Goal: Task Accomplishment & Management: Complete application form

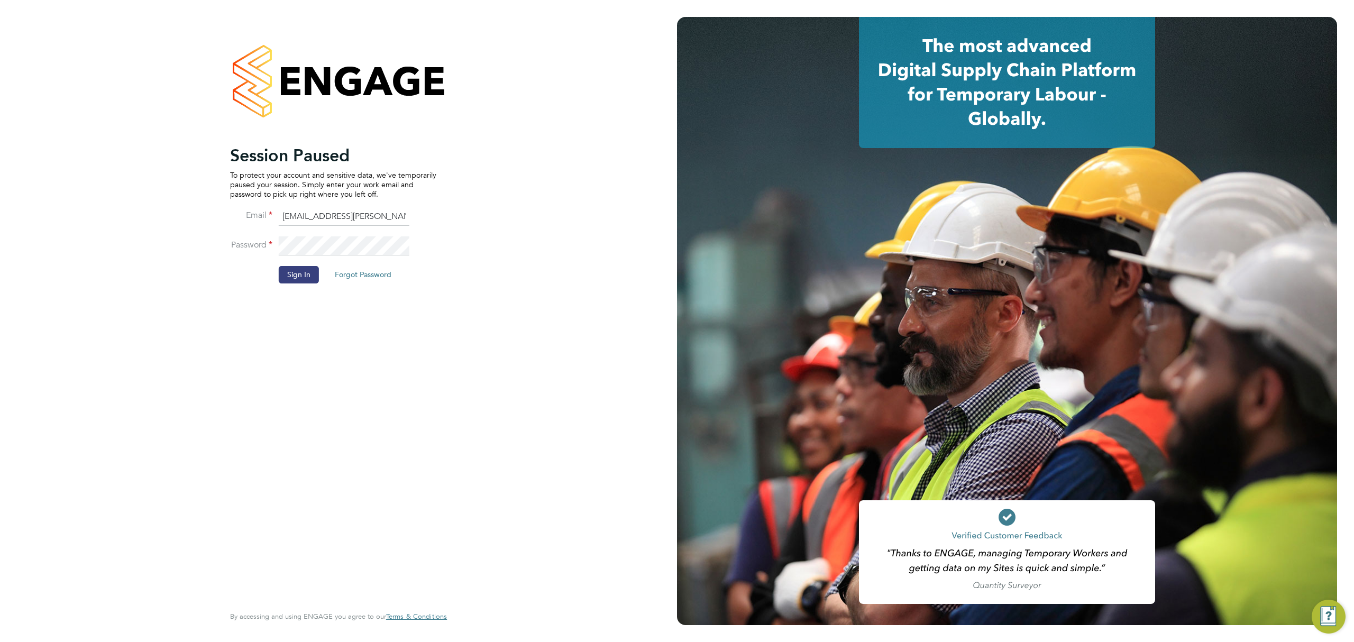
click at [301, 284] on li "Sign In Forgot Password" at bounding box center [333, 280] width 206 height 28
click at [300, 276] on button "Sign In" at bounding box center [299, 274] width 40 height 17
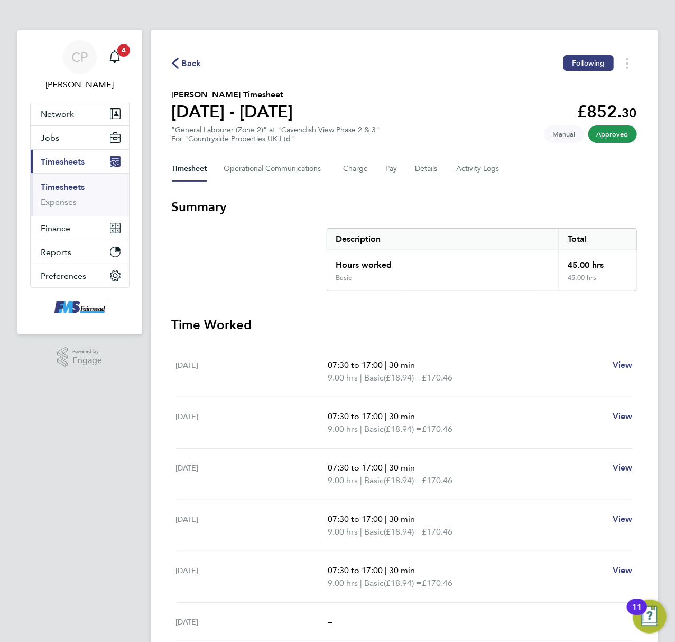
click at [72, 182] on link "Timesheets" at bounding box center [63, 187] width 44 height 10
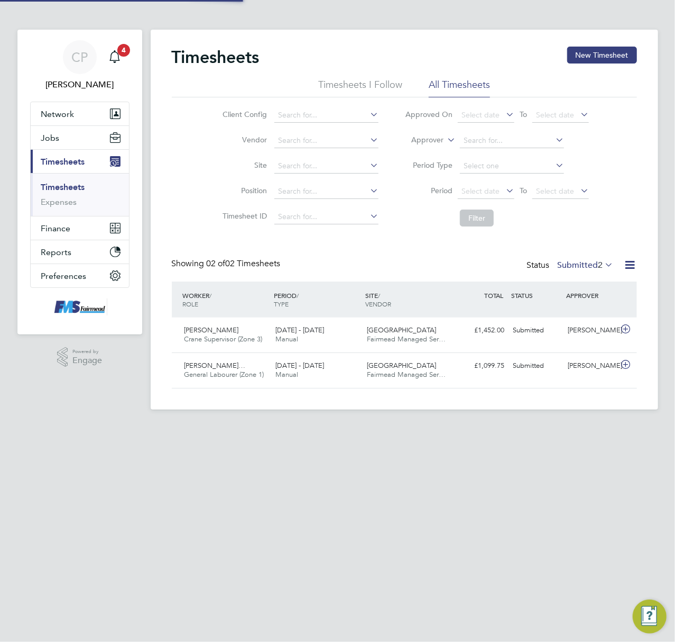
scroll to position [26, 92]
click at [66, 187] on link "Timesheets" at bounding box center [63, 187] width 44 height 10
click at [70, 134] on button "Jobs" at bounding box center [80, 137] width 98 height 23
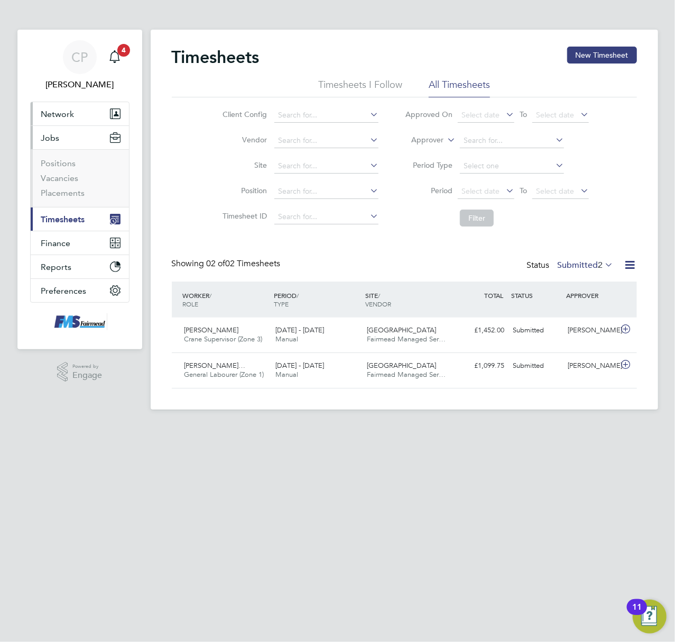
click at [67, 109] on span "Network" at bounding box center [57, 114] width 33 height 10
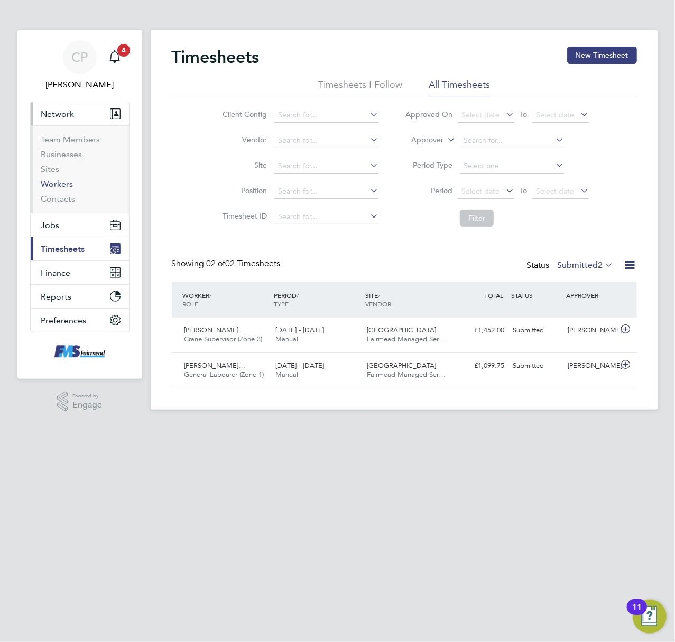
click at [60, 182] on link "Workers" at bounding box center [57, 184] width 32 height 10
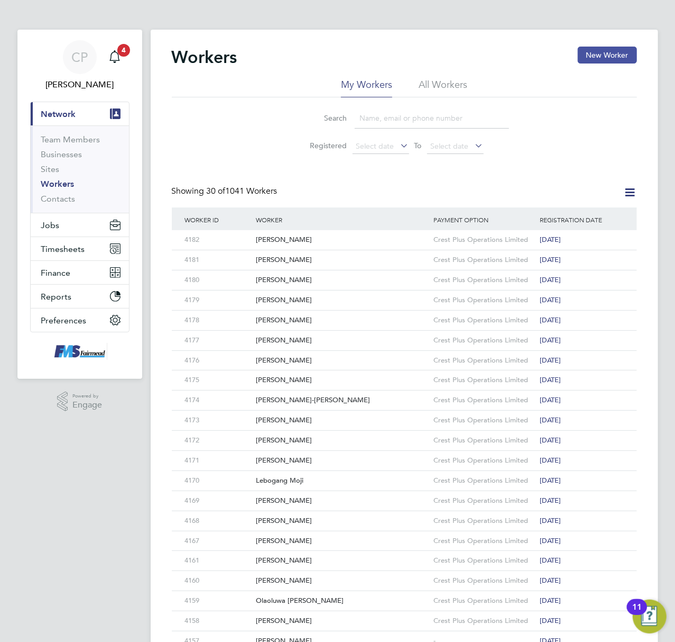
click at [595, 51] on button "New Worker" at bounding box center [607, 55] width 59 height 17
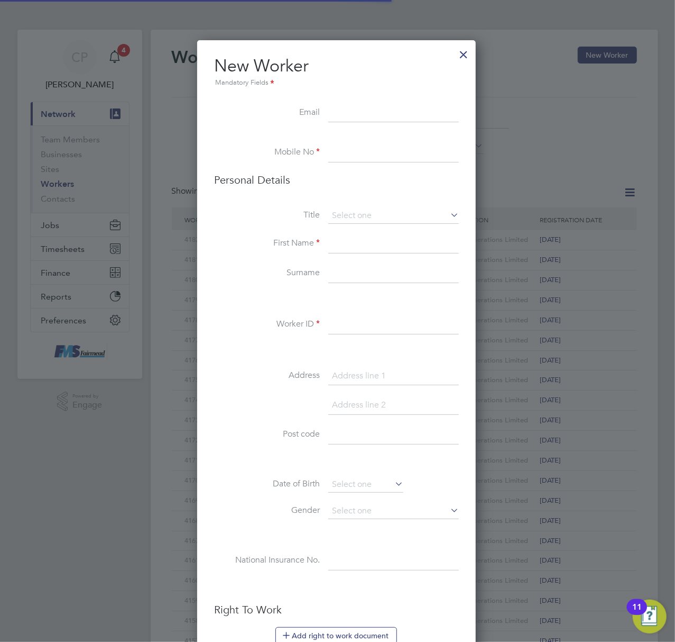
scroll to position [895, 281]
click at [471, 57] on div at bounding box center [463, 51] width 19 height 19
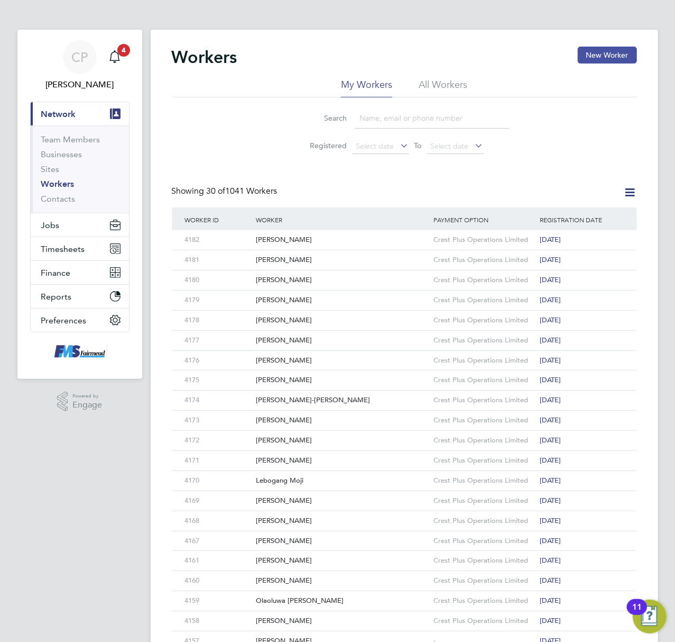
click at [599, 53] on button "New Worker" at bounding box center [607, 55] width 59 height 17
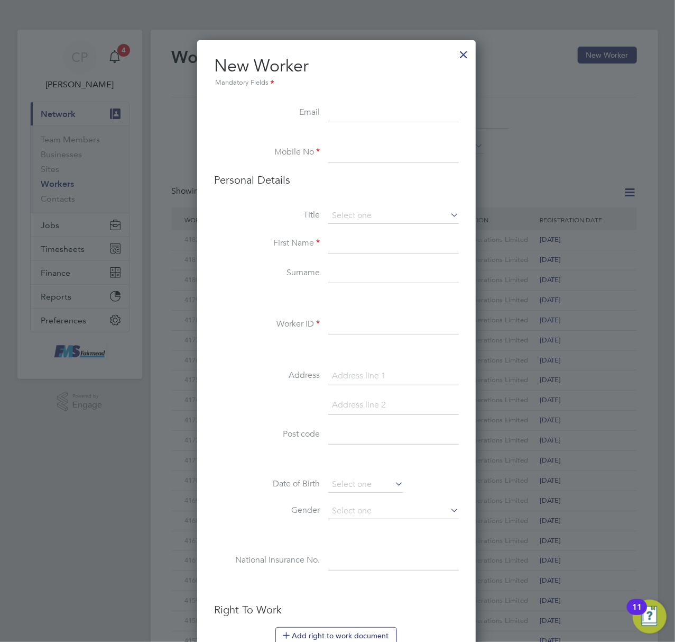
click at [341, 321] on input at bounding box center [393, 324] width 131 height 19
type input "1"
type input "184"
click at [417, 50] on div "New Worker Mandatory Fields Email Mobile No Personal Details Title First Name S…" at bounding box center [336, 487] width 279 height 894
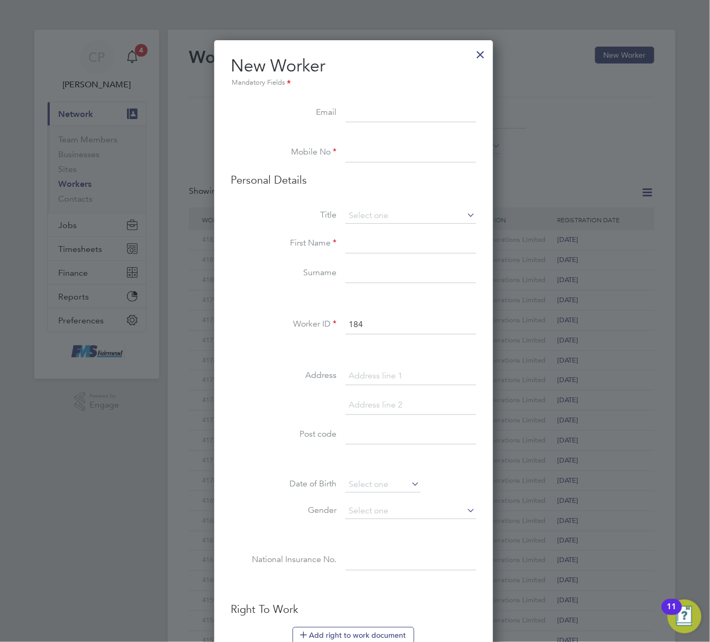
click at [487, 60] on div at bounding box center [480, 51] width 19 height 19
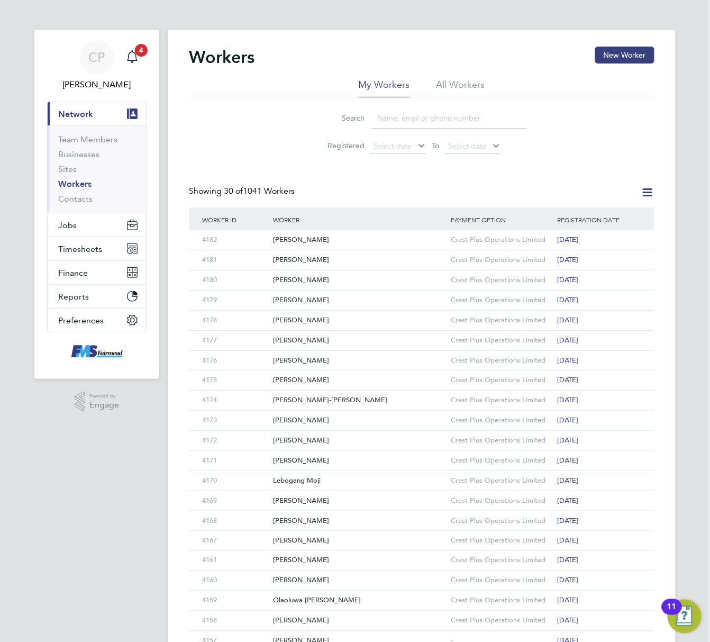
click at [420, 47] on div "Workers New Worker" at bounding box center [421, 63] width 465 height 32
click at [577, 106] on div "Search Registered Select date To Select date" at bounding box center [421, 128] width 465 height 62
click at [616, 60] on button "New Worker" at bounding box center [624, 55] width 59 height 17
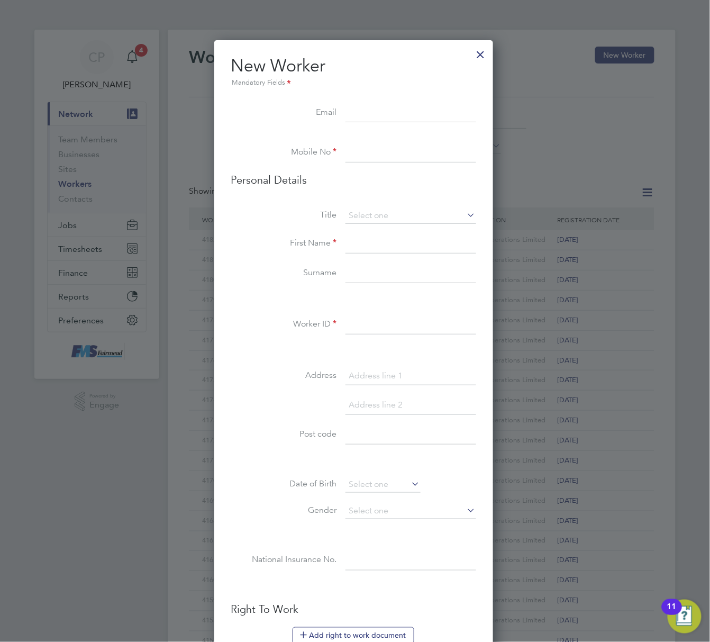
click at [570, 95] on div at bounding box center [355, 321] width 710 height 642
click at [485, 53] on div at bounding box center [480, 51] width 19 height 19
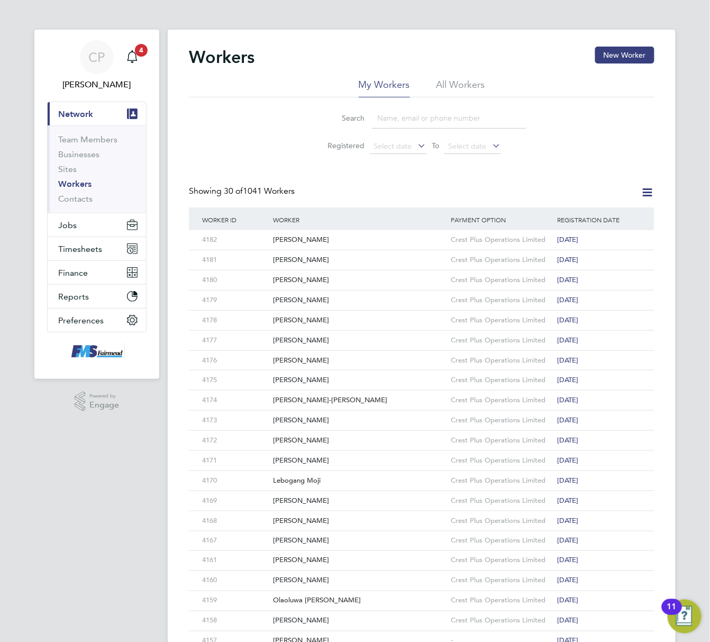
click at [560, 98] on div "Search Registered Select date To Select date" at bounding box center [421, 128] width 465 height 62
click at [612, 51] on button "New Worker" at bounding box center [624, 55] width 59 height 17
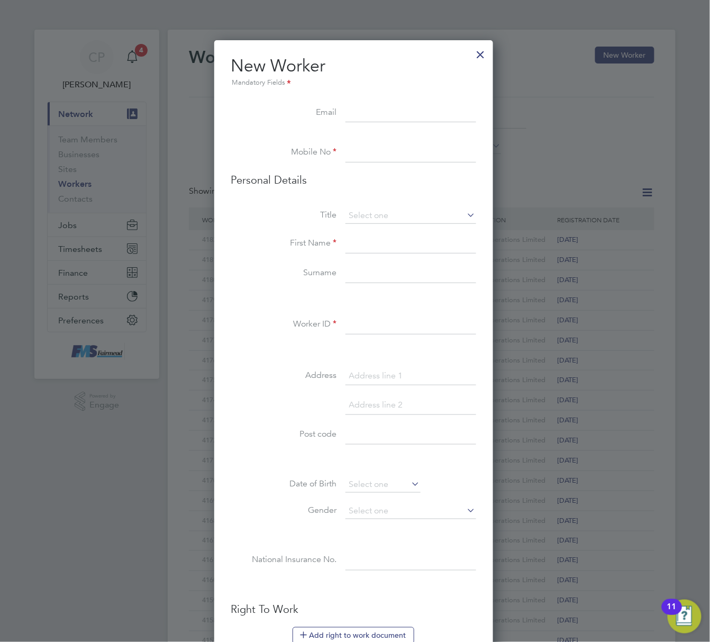
click at [362, 318] on input at bounding box center [410, 324] width 131 height 19
type input "5"
click at [481, 58] on div at bounding box center [480, 51] width 19 height 19
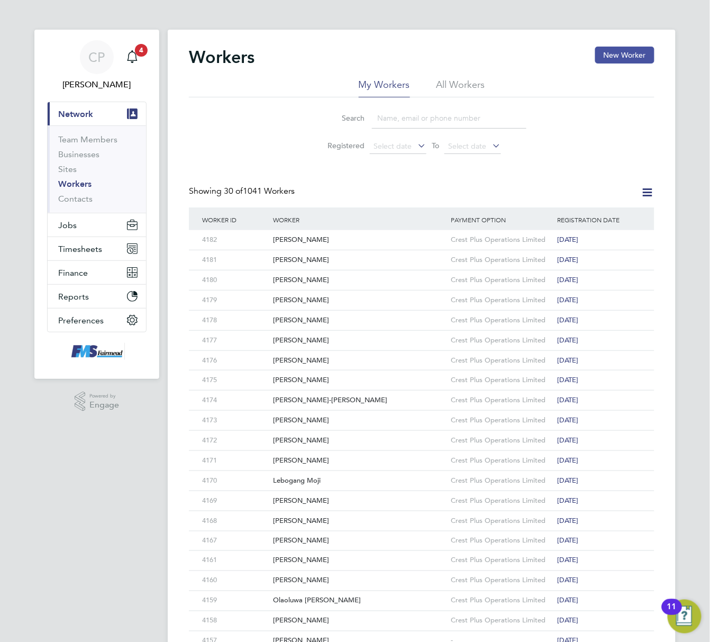
click at [615, 52] on button "New Worker" at bounding box center [624, 55] width 59 height 17
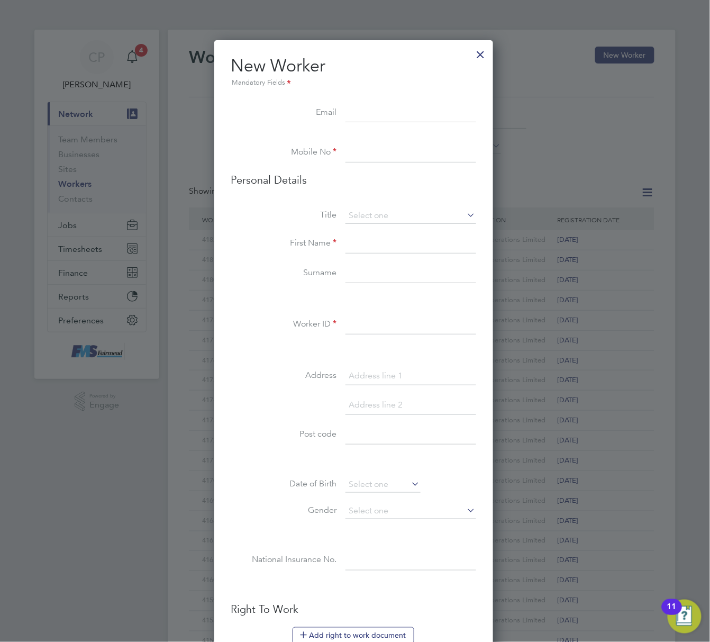
click at [367, 312] on div "Title First Name Surname Worker ID Address Post code Date of Birth Gender Natio…" at bounding box center [353, 400] width 245 height 384
click at [485, 51] on div at bounding box center [480, 51] width 19 height 19
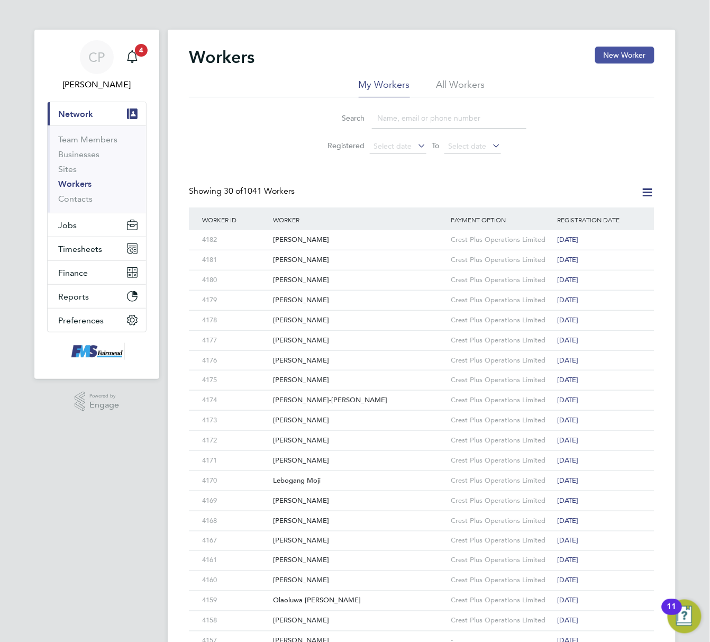
click at [610, 53] on button "New Worker" at bounding box center [624, 55] width 59 height 17
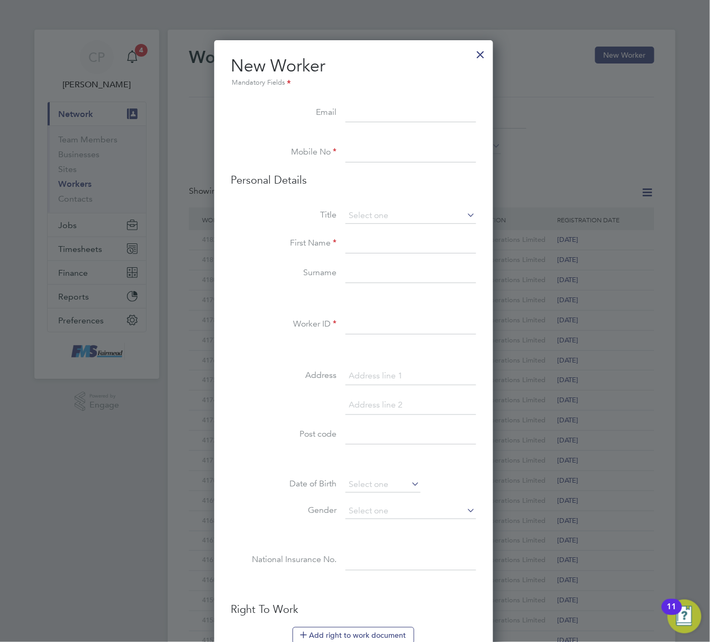
click at [477, 56] on div at bounding box center [480, 51] width 19 height 19
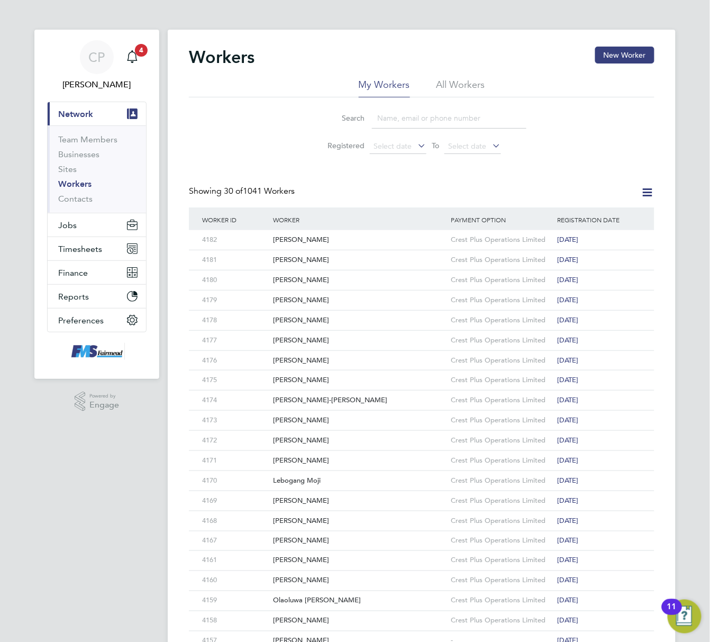
click at [439, 80] on li "All Workers" at bounding box center [460, 87] width 49 height 19
click at [601, 56] on button "New Worker" at bounding box center [624, 55] width 59 height 17
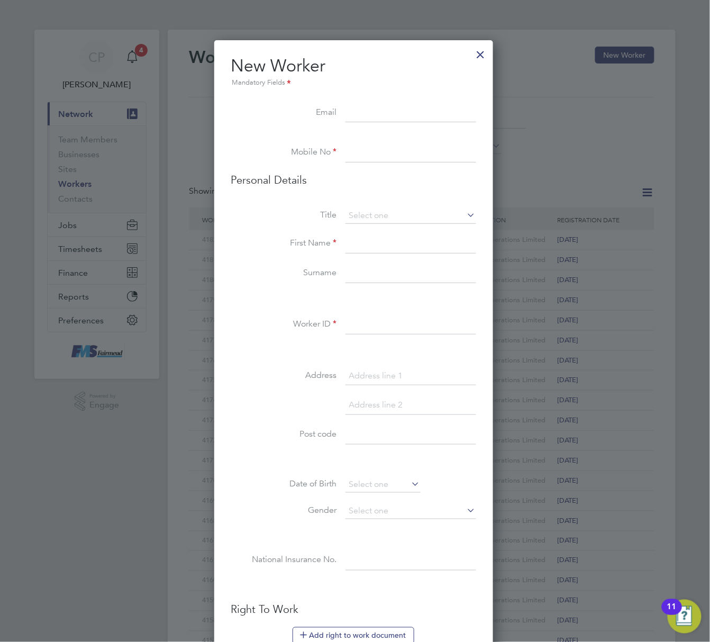
click at [370, 324] on input at bounding box center [410, 324] width 131 height 19
type input "4183"
click at [365, 106] on input at bounding box center [410, 113] width 131 height 19
click at [363, 110] on input at bounding box center [410, 113] width 131 height 19
paste input "finleydunn157@icloud.com"
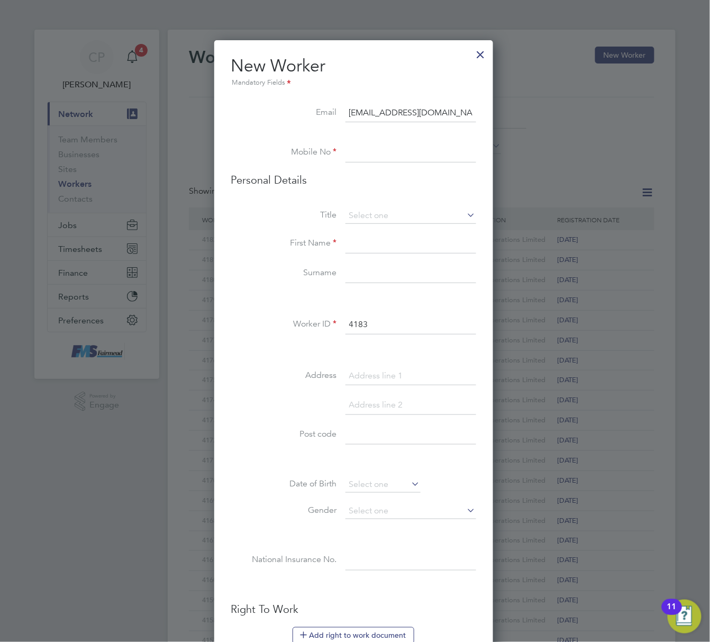
type input "finleydunn157@icloud.com"
click at [381, 154] on input at bounding box center [410, 152] width 131 height 19
click at [423, 151] on input at bounding box center [410, 152] width 131 height 19
paste input "07713828197"
type input "07713828197"
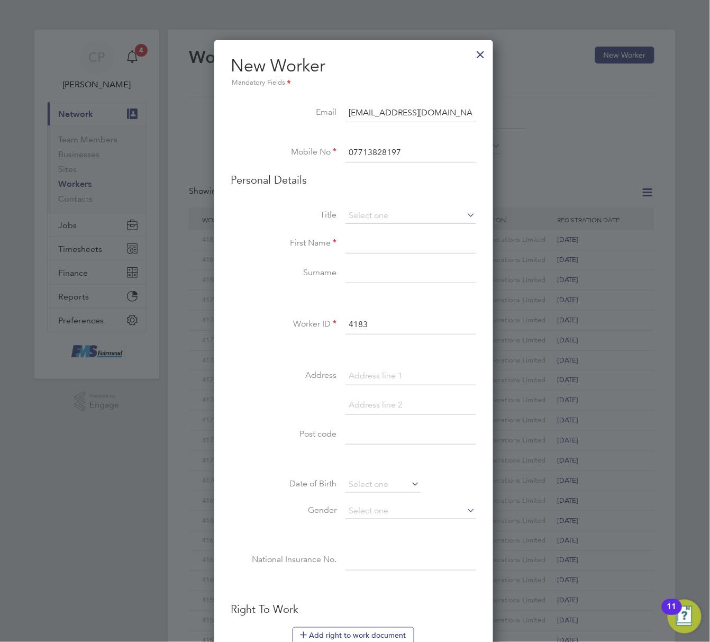
click at [390, 236] on input at bounding box center [410, 243] width 131 height 19
click at [388, 240] on input at bounding box center [410, 243] width 131 height 19
paste input "Finley"
type input "Finley"
click at [365, 280] on input at bounding box center [410, 273] width 131 height 19
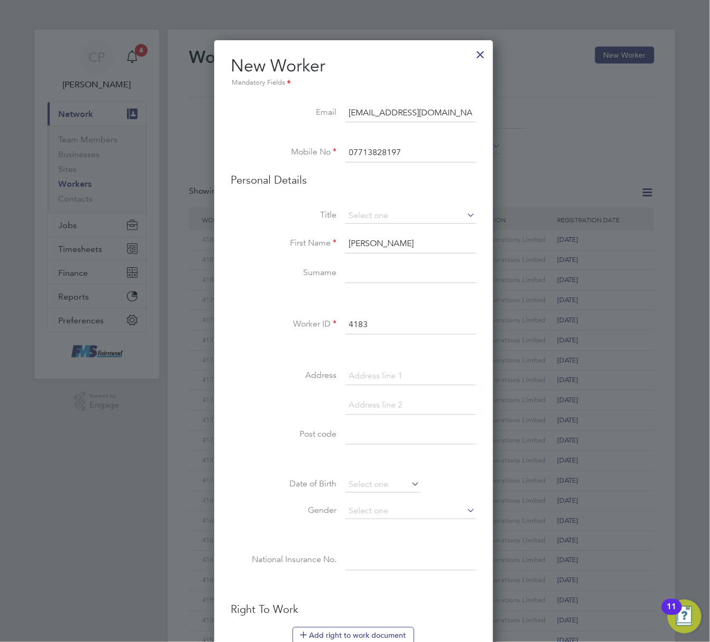
click at [382, 280] on input at bounding box center [410, 273] width 131 height 19
paste input "Dunn"
type input "Dunn"
click at [373, 379] on input at bounding box center [410, 376] width 131 height 19
click at [375, 215] on input at bounding box center [410, 216] width 131 height 16
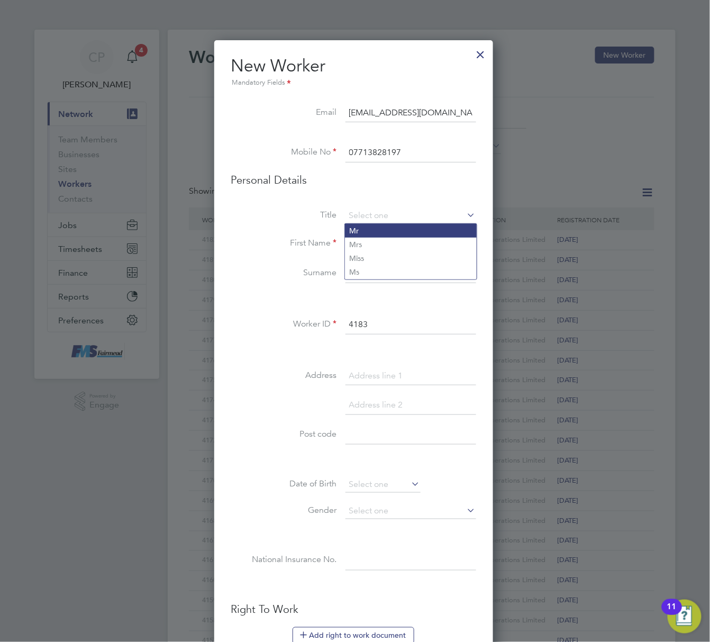
click at [380, 231] on li "Mr" at bounding box center [411, 231] width 132 height 14
type input "Mr"
drag, startPoint x: 373, startPoint y: 434, endPoint x: 475, endPoint y: 428, distance: 102.2
click at [373, 434] on input at bounding box center [410, 434] width 131 height 19
click at [368, 425] on div "Title Mr First Name Finley Surname Dunn Worker ID 4183 Address Post code Date o…" at bounding box center [353, 400] width 245 height 384
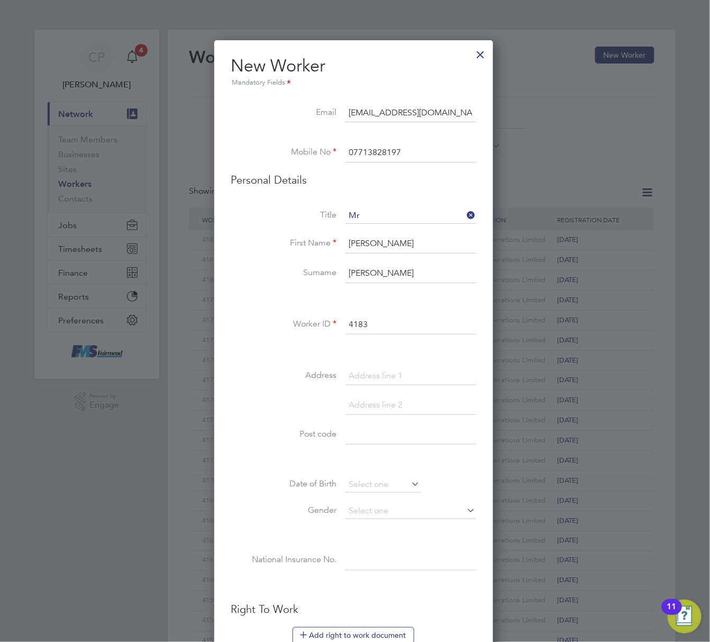
paste input "CB5 8UT"
type input "CB5 8UT"
click at [356, 362] on div "Title Mr First Name Finley Surname Dunn Worker ID 4183 Address Post code CB5 8U…" at bounding box center [353, 400] width 245 height 384
click at [351, 373] on input at bounding box center [410, 376] width 131 height 19
click at [352, 379] on input at bounding box center [410, 376] width 131 height 19
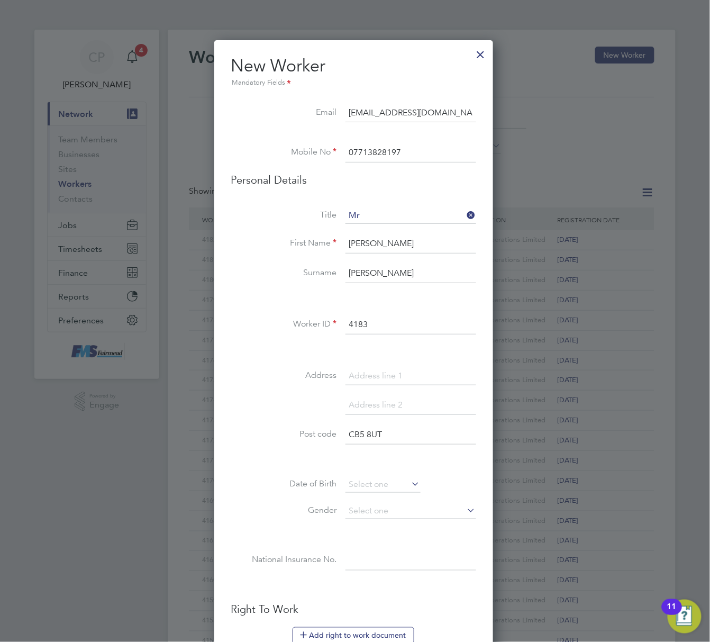
paste input "36 Jack Warren Green"
type input "36 Jack Warren Green"
click at [375, 410] on input at bounding box center [410, 405] width 131 height 19
paste input "Cambridge"
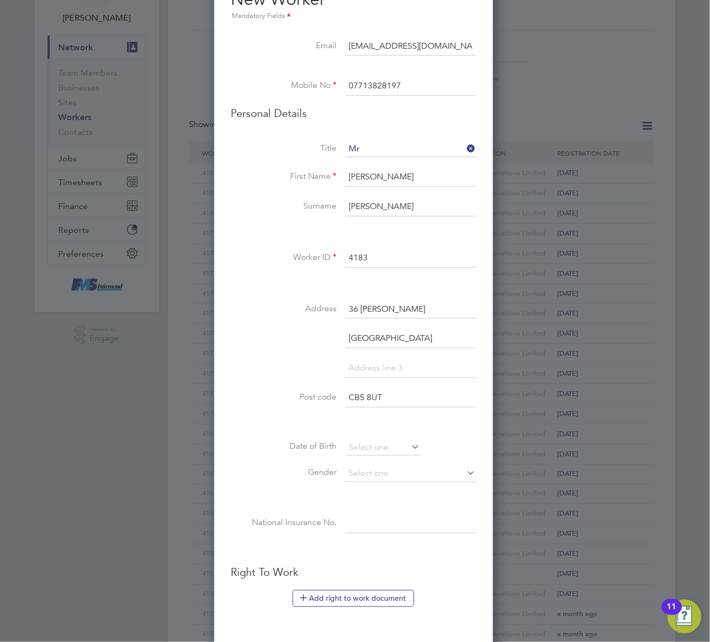
scroll to position [141, 0]
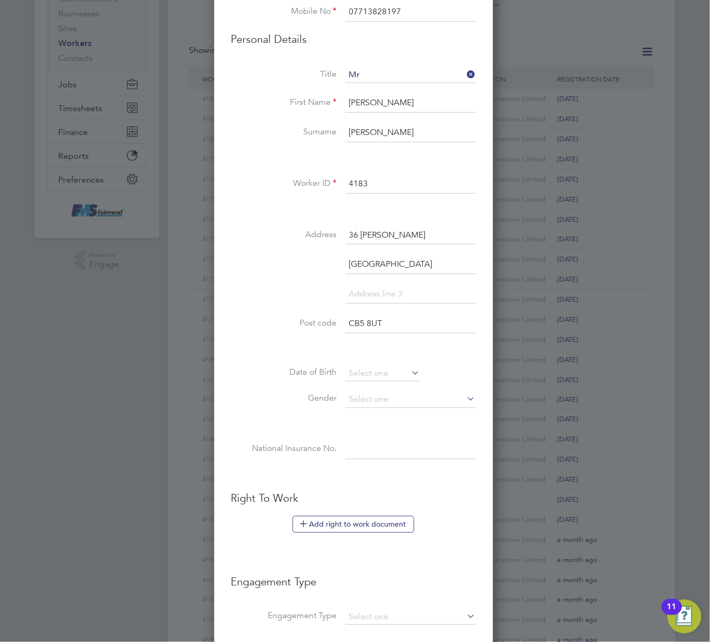
type input "Cambridge"
click at [362, 440] on input at bounding box center [410, 449] width 131 height 19
click at [399, 451] on input at bounding box center [410, 449] width 131 height 19
paste input "PJ603226C"
type input "PJ 60 32 26 C"
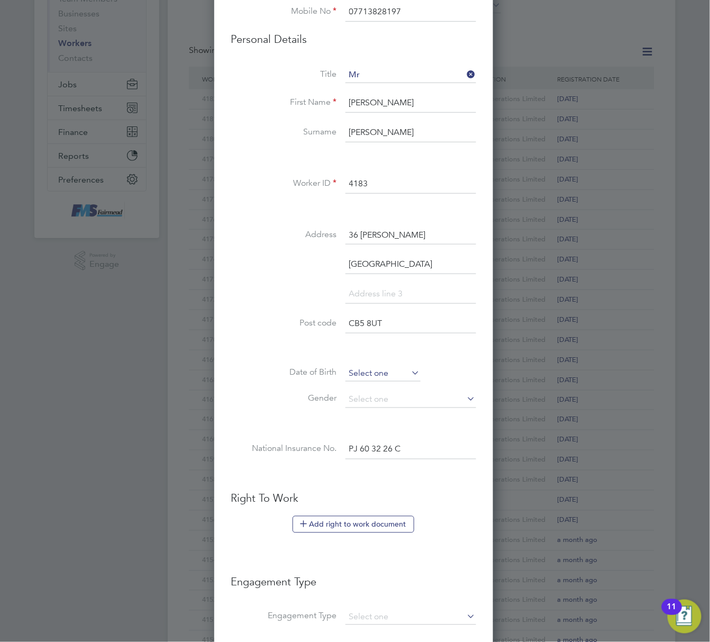
click at [371, 369] on input at bounding box center [382, 373] width 75 height 16
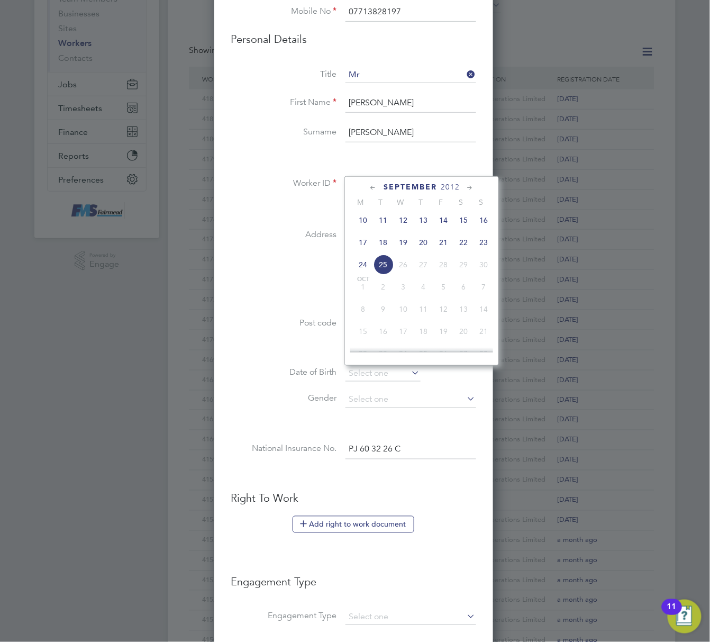
click at [455, 183] on span "2012" at bounding box center [450, 186] width 19 height 9
click at [467, 242] on span "2003" at bounding box center [463, 240] width 20 height 20
click at [469, 191] on icon at bounding box center [470, 188] width 10 height 12
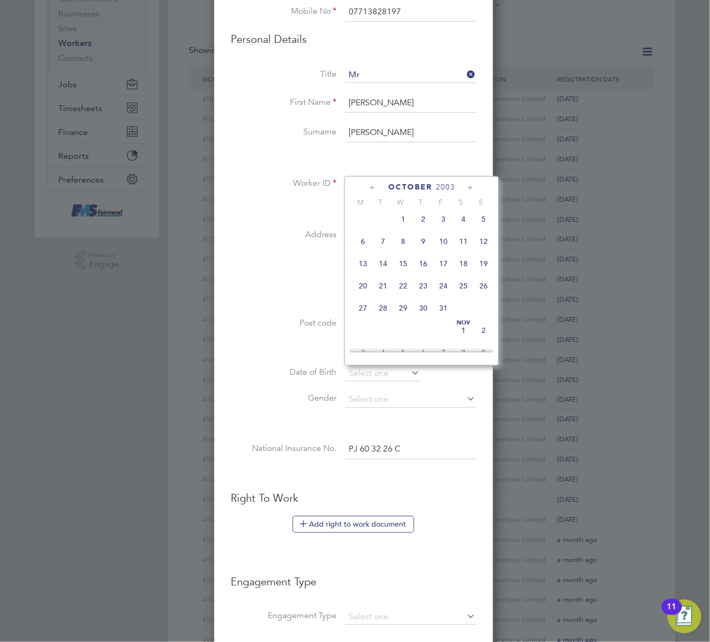
click at [469, 191] on icon at bounding box center [470, 188] width 10 height 12
click at [464, 244] on span "13" at bounding box center [463, 238] width 20 height 20
type input "13 Dec 2003"
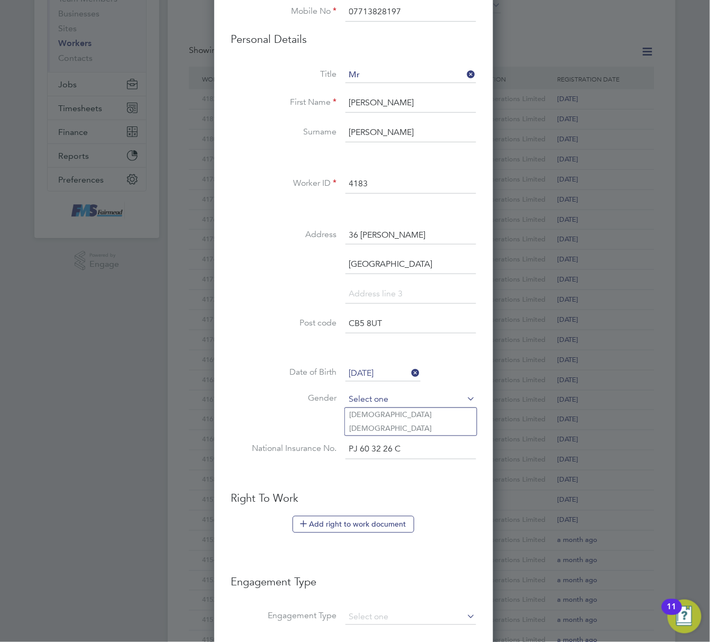
click at [383, 402] on input at bounding box center [410, 400] width 131 height 16
click at [380, 414] on li "Male" at bounding box center [411, 415] width 132 height 14
type input "Male"
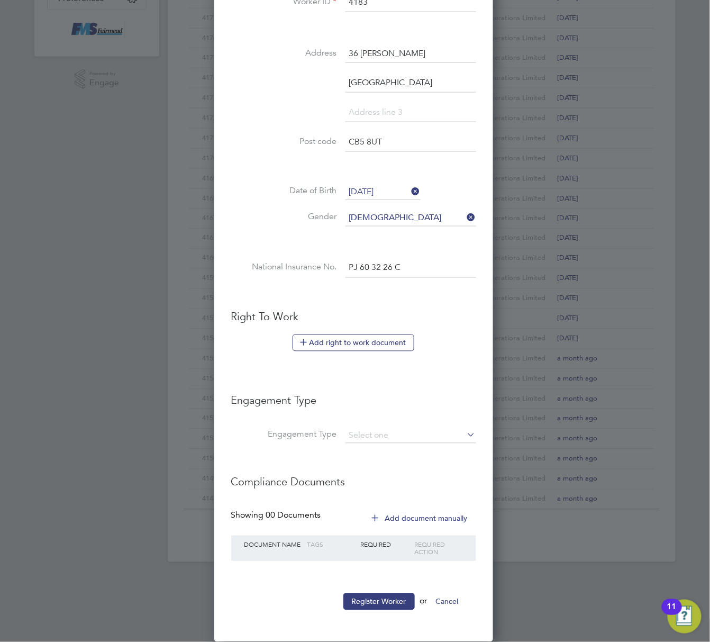
scroll to position [324, 0]
click at [352, 339] on button "Add right to work document" at bounding box center [354, 342] width 122 height 17
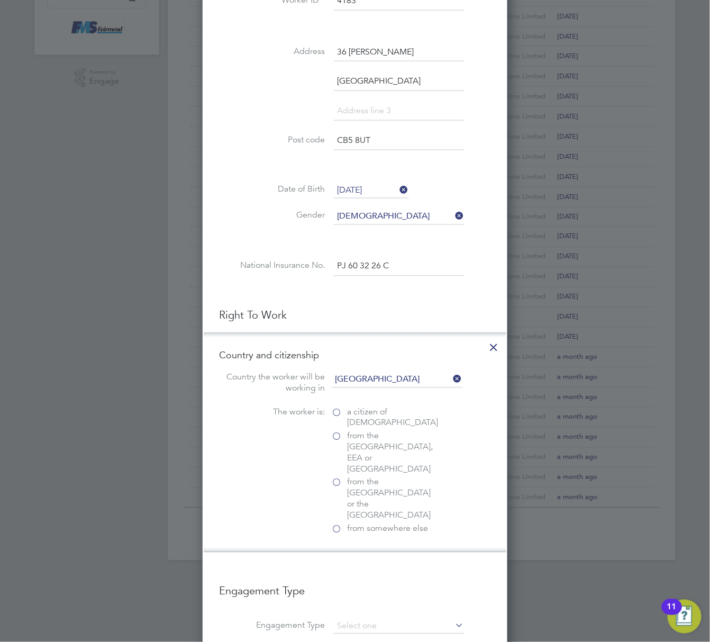
click at [340, 409] on label "a citizen of United Kingdom" at bounding box center [385, 418] width 106 height 22
click at [0, 0] on input "a citizen of United Kingdom" at bounding box center [0, 0] width 0 height 0
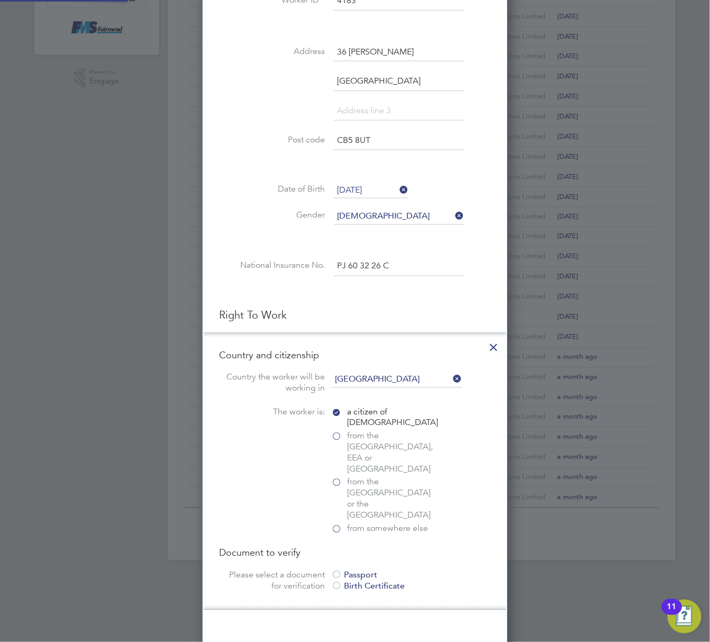
scroll to position [1143, 305]
click at [337, 570] on div at bounding box center [337, 575] width 11 height 11
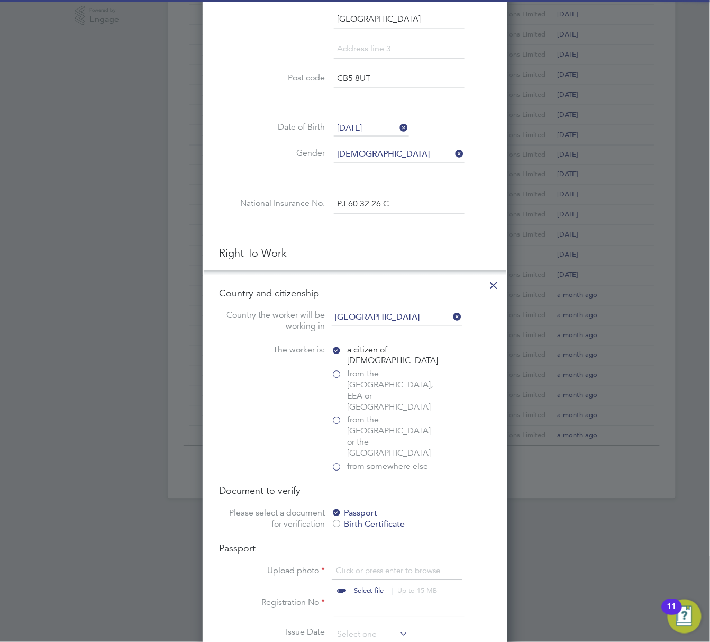
scroll to position [464, 0]
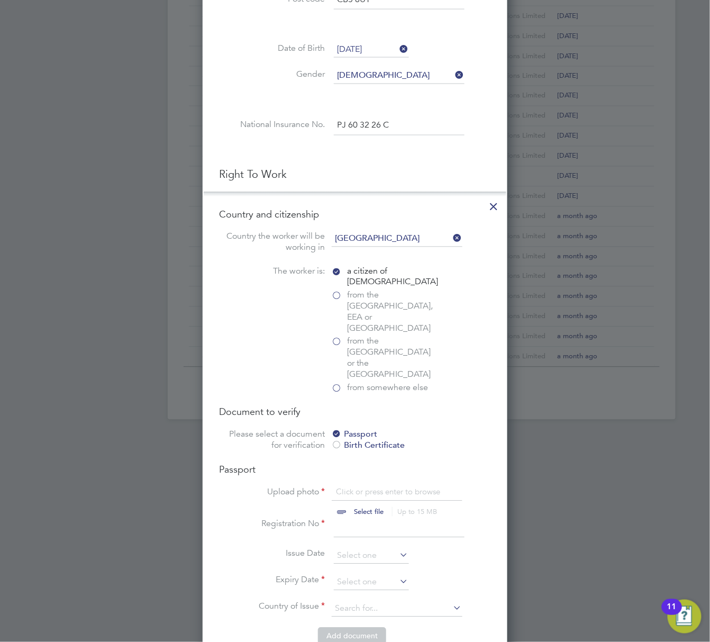
click at [360, 440] on div "Birth Certificate" at bounding box center [411, 445] width 159 height 11
click at [348, 548] on input at bounding box center [371, 556] width 75 height 16
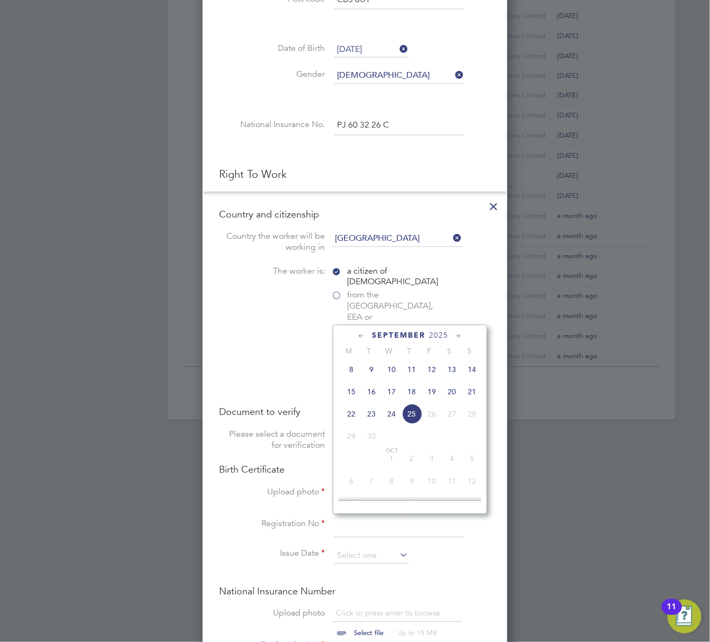
click at [242, 548] on li "Issue Date" at bounding box center [355, 561] width 271 height 26
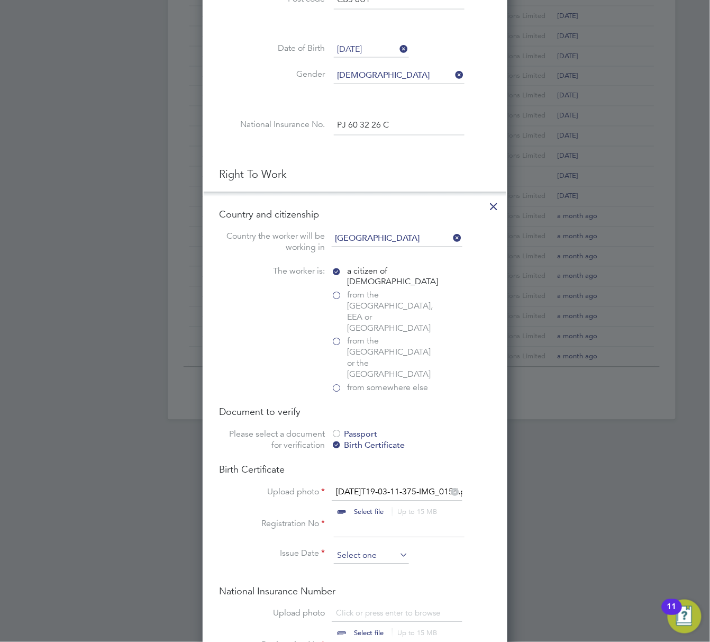
click at [357, 548] on input at bounding box center [371, 556] width 75 height 16
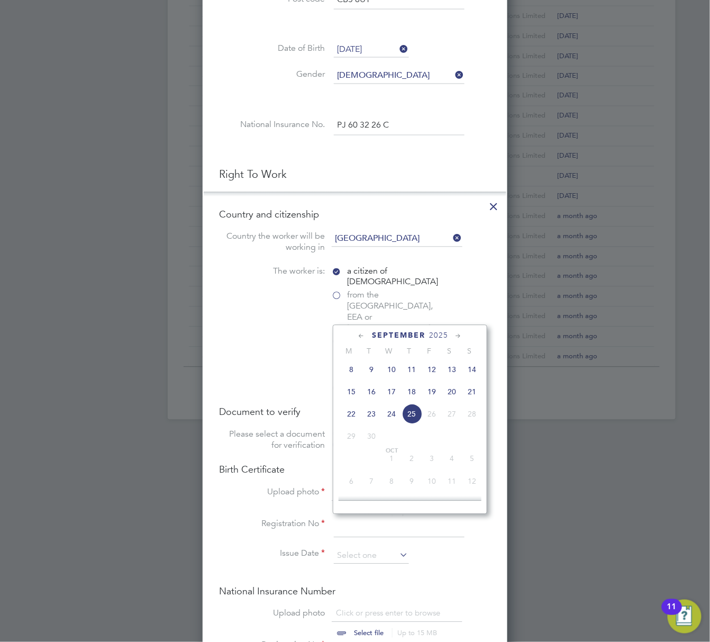
click at [442, 332] on span "2025" at bounding box center [438, 335] width 19 height 9
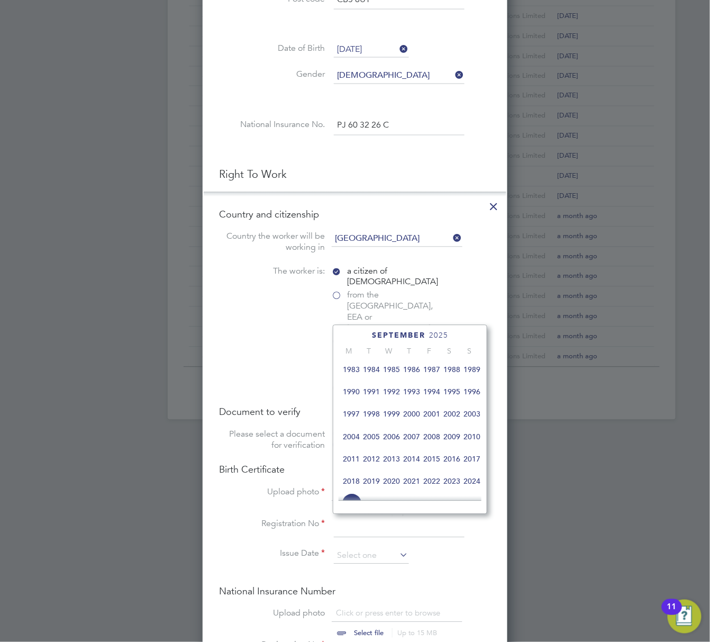
click at [468, 414] on span "2003" at bounding box center [472, 414] width 20 height 20
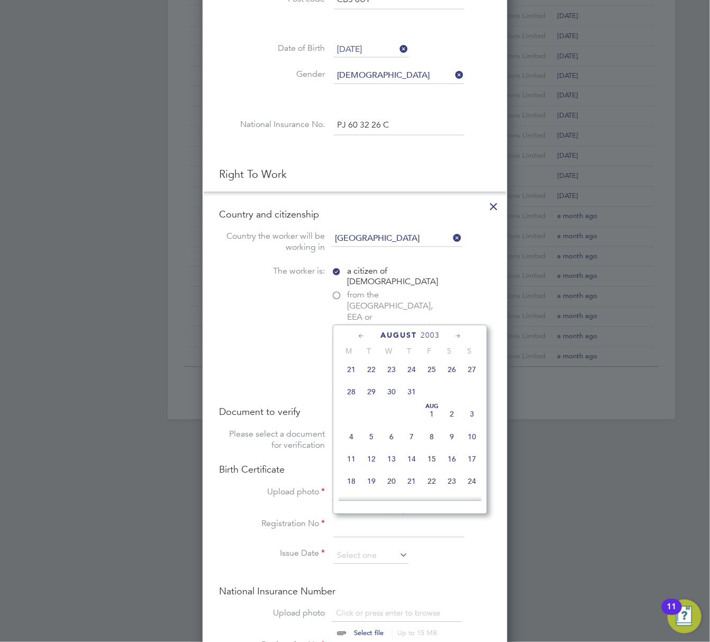
click at [456, 334] on icon at bounding box center [458, 337] width 10 height 12
click at [457, 336] on icon at bounding box center [458, 337] width 10 height 12
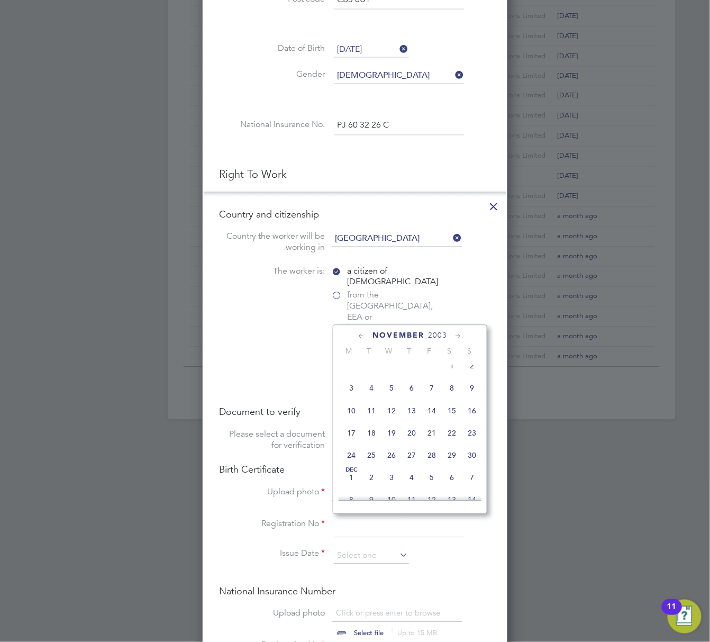
scroll to position [702, 0]
click at [453, 396] on span "13" at bounding box center [452, 387] width 20 height 20
type input "13 Dec 2003"
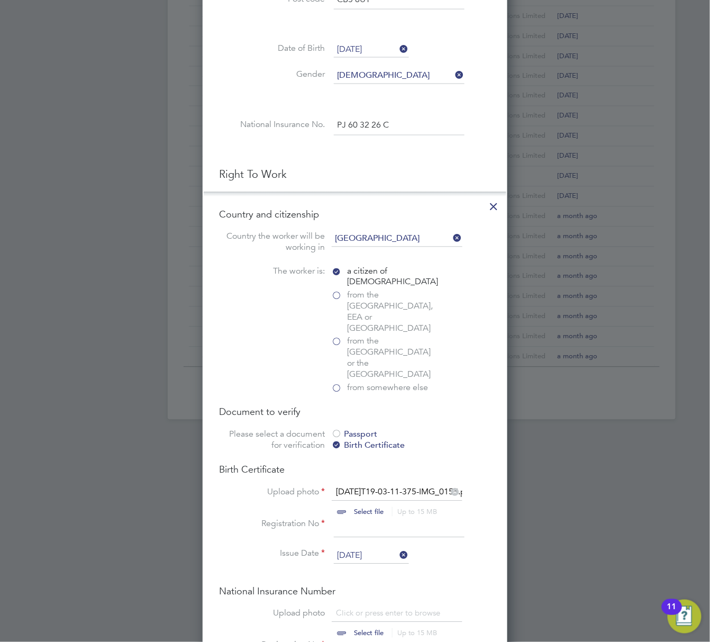
click at [376, 518] on input at bounding box center [399, 527] width 131 height 19
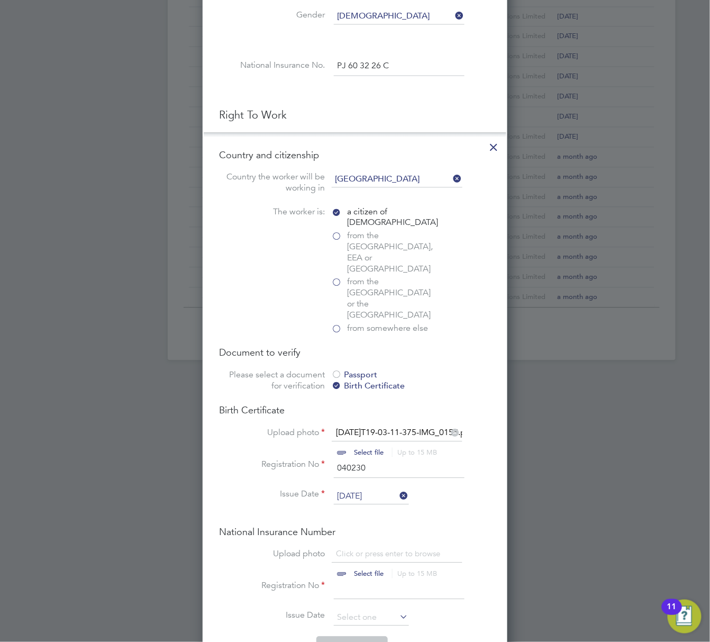
scroll to position [606, 0]
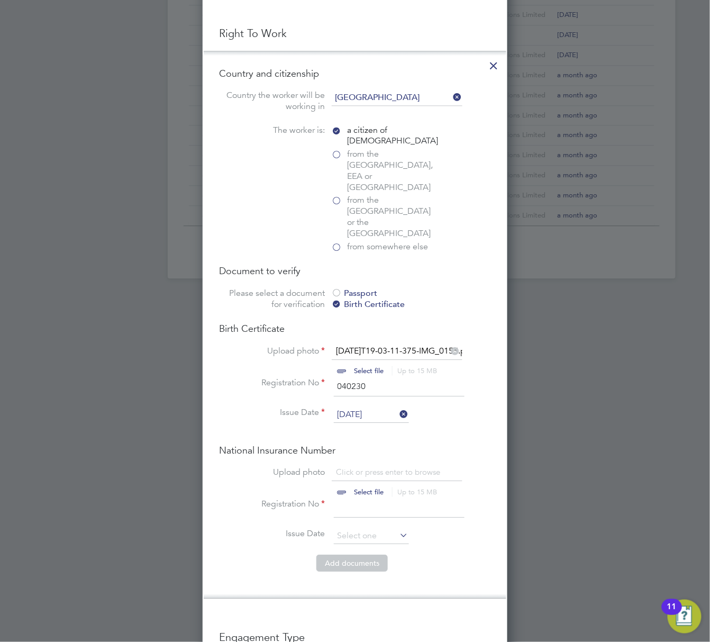
type input "040230"
click at [346, 498] on input at bounding box center [399, 507] width 131 height 19
click at [354, 498] on input at bounding box center [399, 507] width 131 height 19
click at [360, 498] on input at bounding box center [399, 507] width 131 height 19
paste input "PJ603226C"
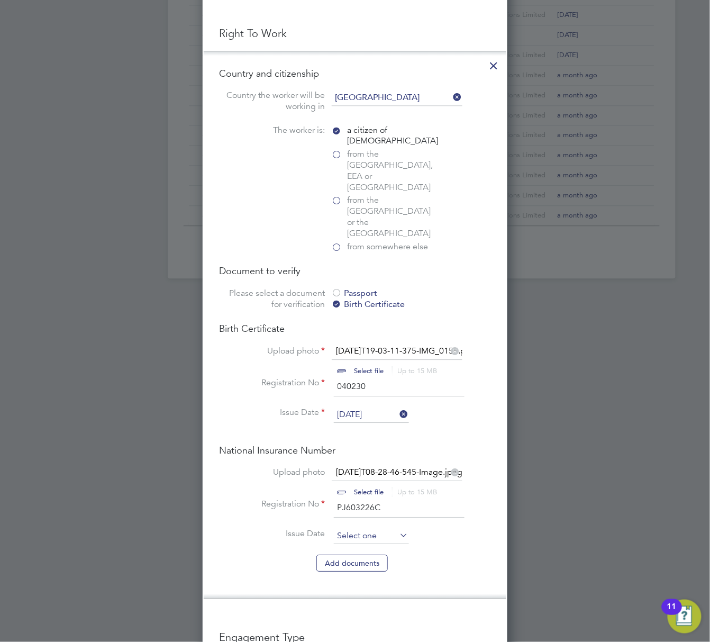
scroll to position [747, 0]
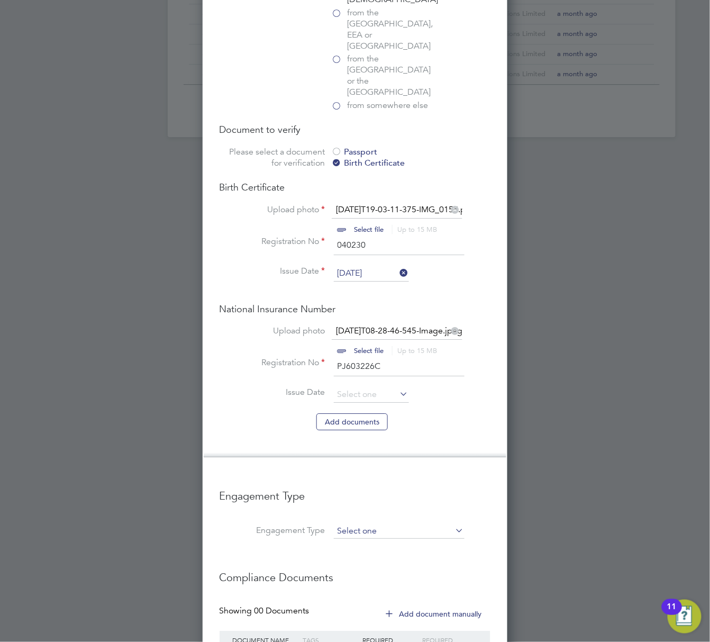
type input "PJ603226C"
click at [384, 524] on input at bounding box center [399, 531] width 131 height 15
click at [364, 559] on li "Umbrella" at bounding box center [399, 559] width 132 height 15
type input "Umbrella"
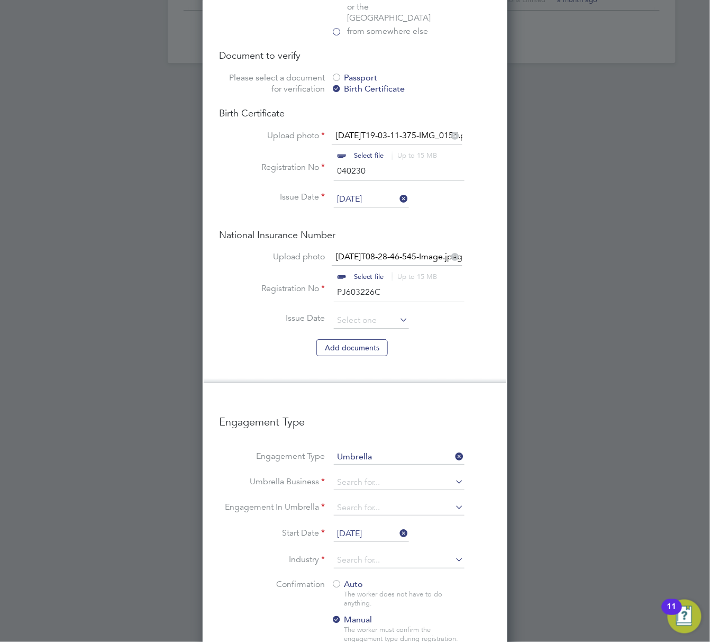
scroll to position [888, 0]
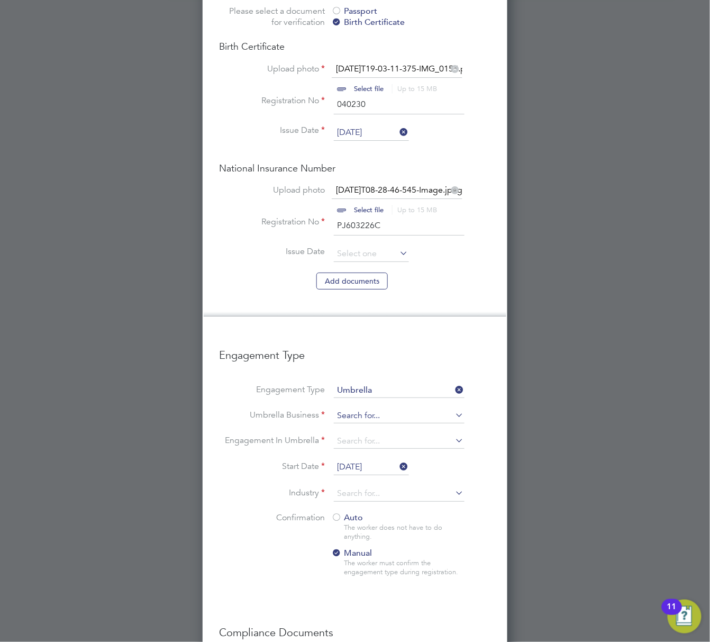
click at [430, 408] on input at bounding box center [399, 415] width 131 height 15
click at [428, 434] on input at bounding box center [399, 441] width 131 height 15
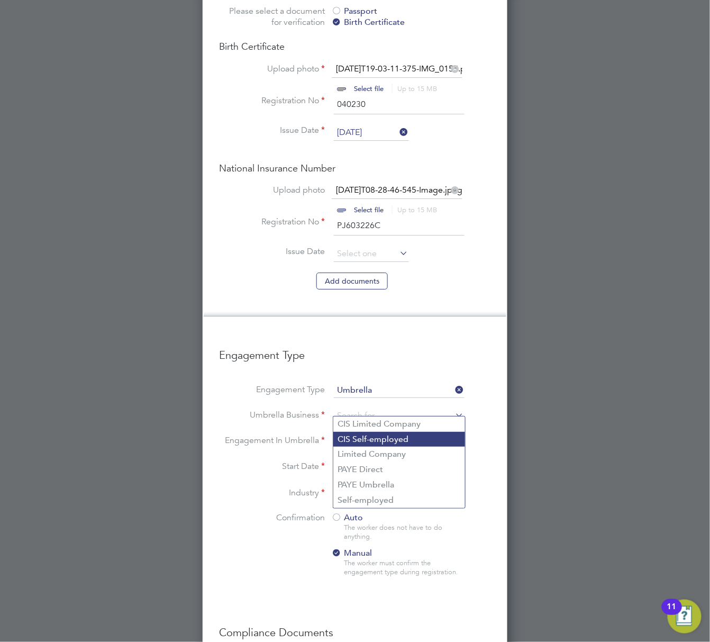
drag, startPoint x: 380, startPoint y: 487, endPoint x: 377, endPoint y: 444, distance: 42.9
click at [380, 487] on li "PAYE Umbrella" at bounding box center [399, 484] width 132 height 15
type input "PAYE Umbrella"
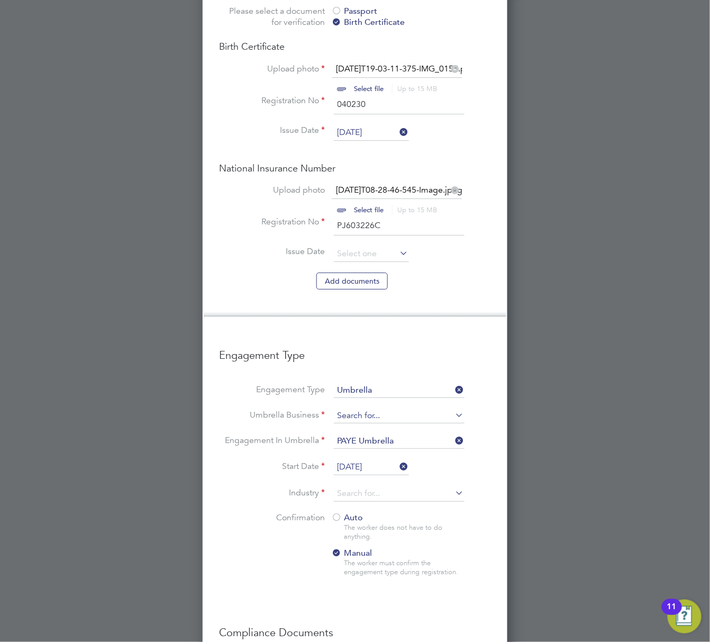
click at [396, 408] on input at bounding box center [399, 415] width 131 height 15
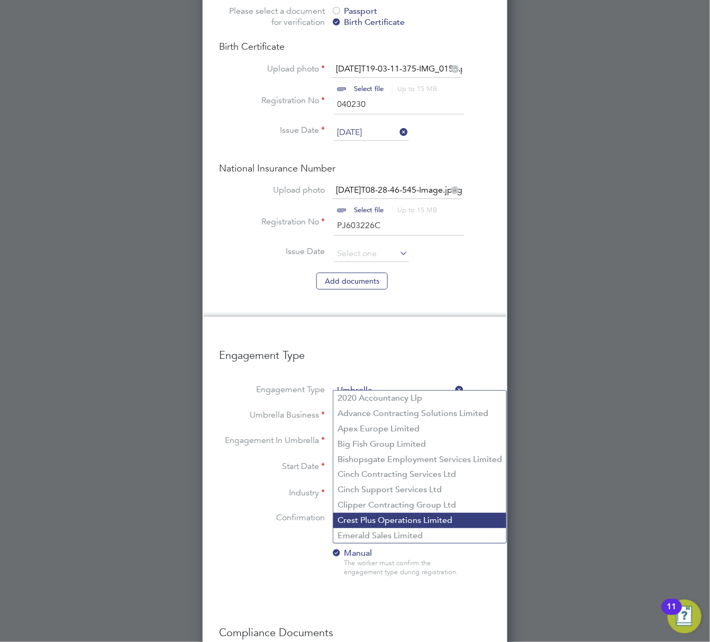
click at [379, 520] on li "Crest Plus Operations Limited" at bounding box center [419, 520] width 173 height 15
type input "Crest Plus Operations Limited"
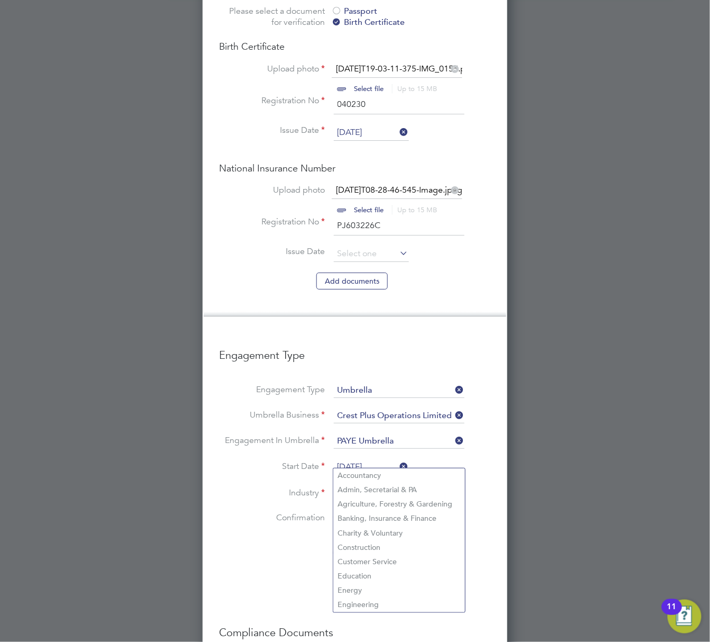
click at [380, 486] on input at bounding box center [399, 494] width 131 height 16
click at [369, 546] on li "Construction" at bounding box center [399, 547] width 132 height 14
type input "Construction"
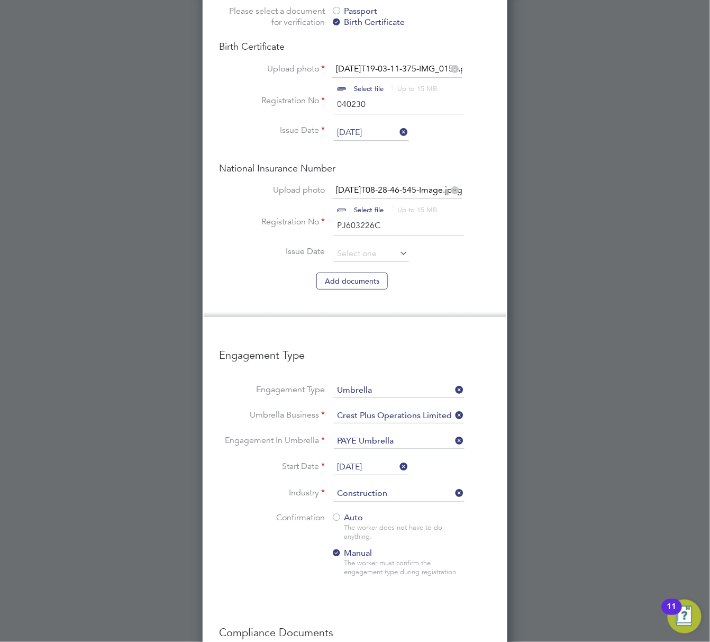
scroll to position [1005, 0]
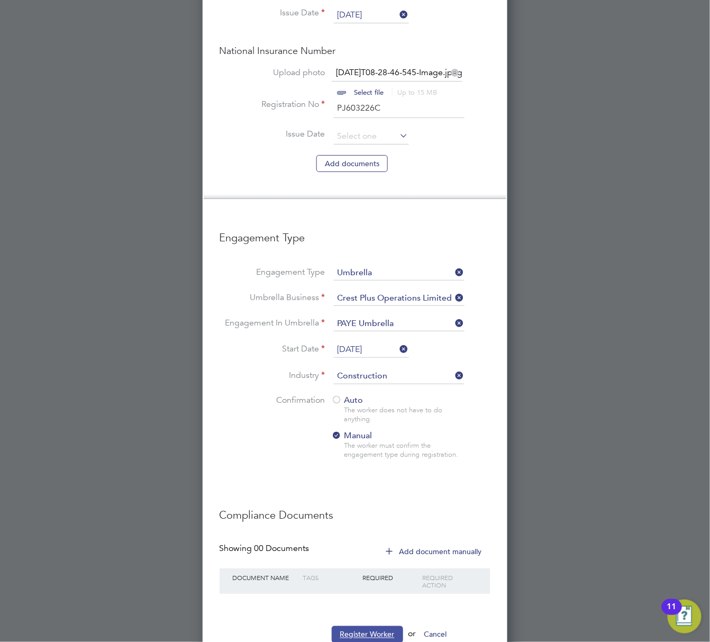
click at [348, 626] on button "Register Worker" at bounding box center [367, 634] width 71 height 17
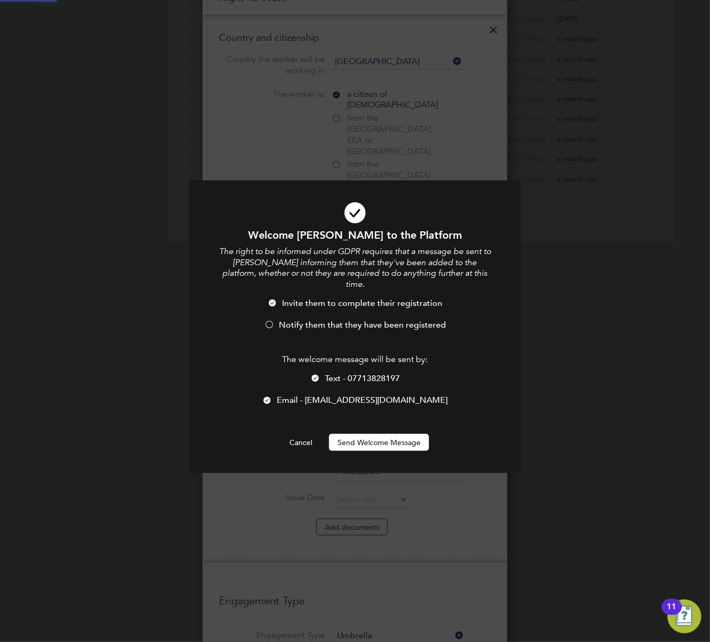
scroll to position [0, 0]
click at [287, 319] on li "Notify them that they have been registered" at bounding box center [354, 330] width 275 height 22
click at [371, 434] on button "Send Welcome Message" at bounding box center [379, 442] width 100 height 17
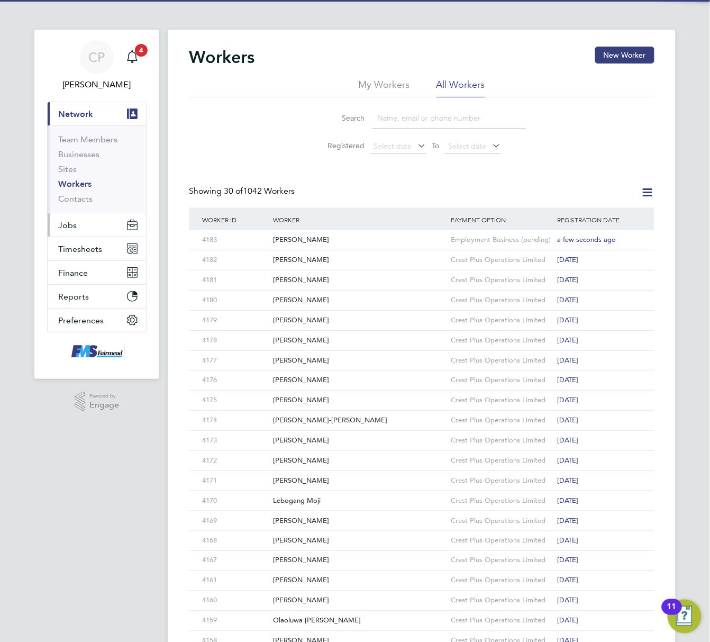
click at [73, 220] on span "Jobs" at bounding box center [67, 225] width 19 height 10
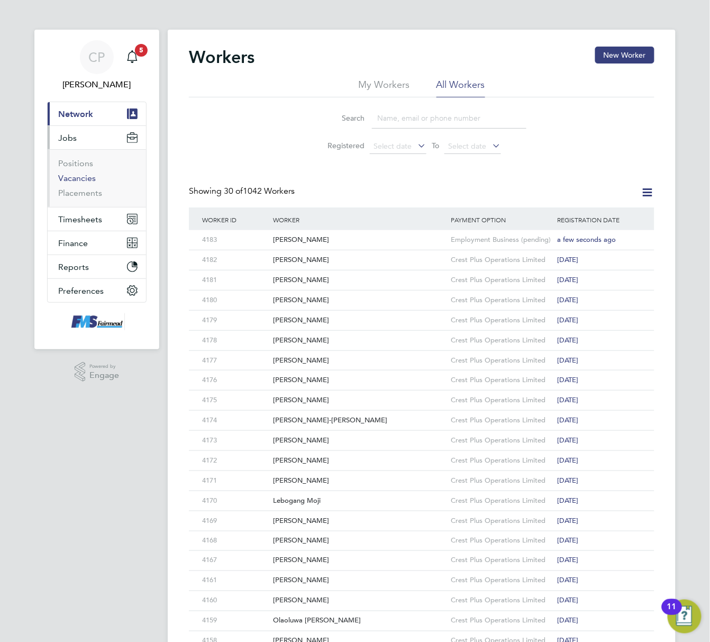
click at [89, 180] on link "Vacancies" at bounding box center [77, 178] width 38 height 10
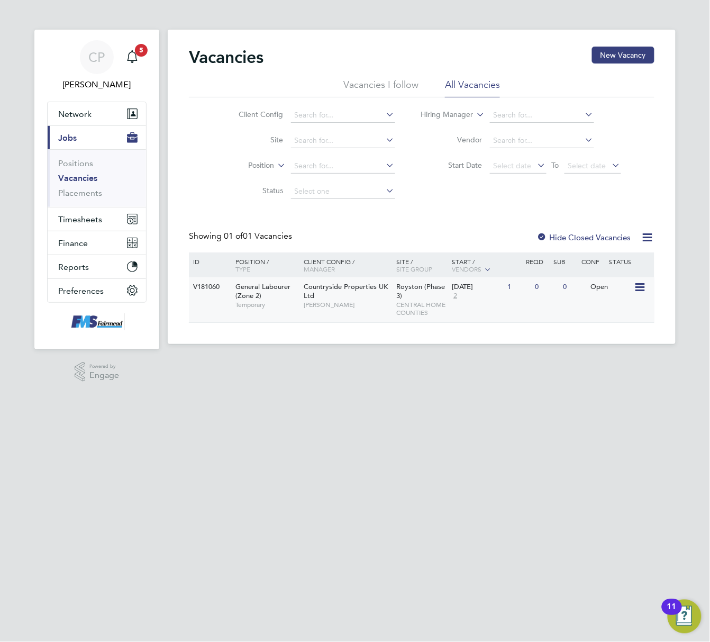
click at [305, 305] on span "[PERSON_NAME]" at bounding box center [347, 304] width 87 height 8
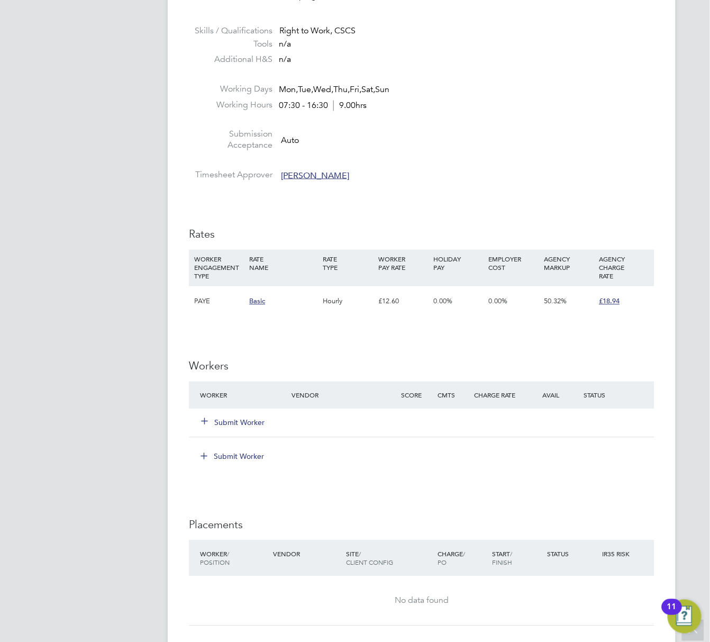
scroll to position [494, 0]
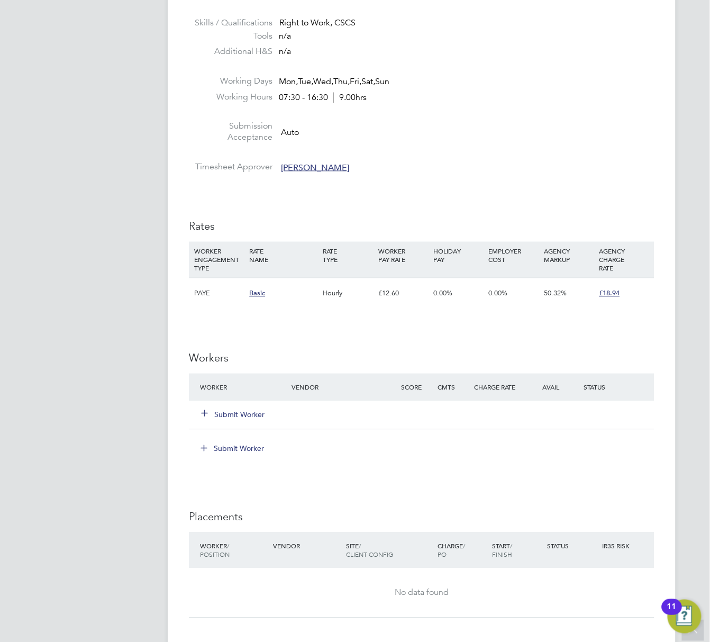
click at [227, 419] on button "Submit Worker" at bounding box center [233, 414] width 63 height 11
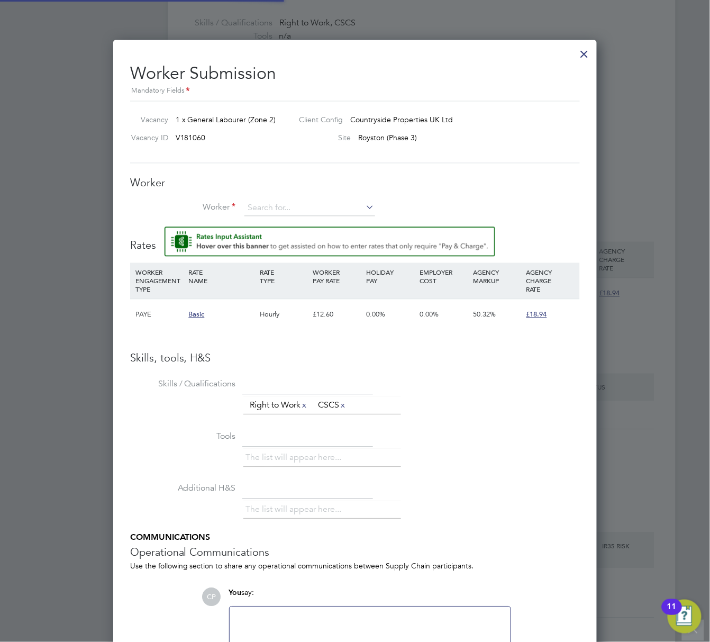
scroll to position [682, 485]
click at [324, 204] on input at bounding box center [309, 208] width 131 height 16
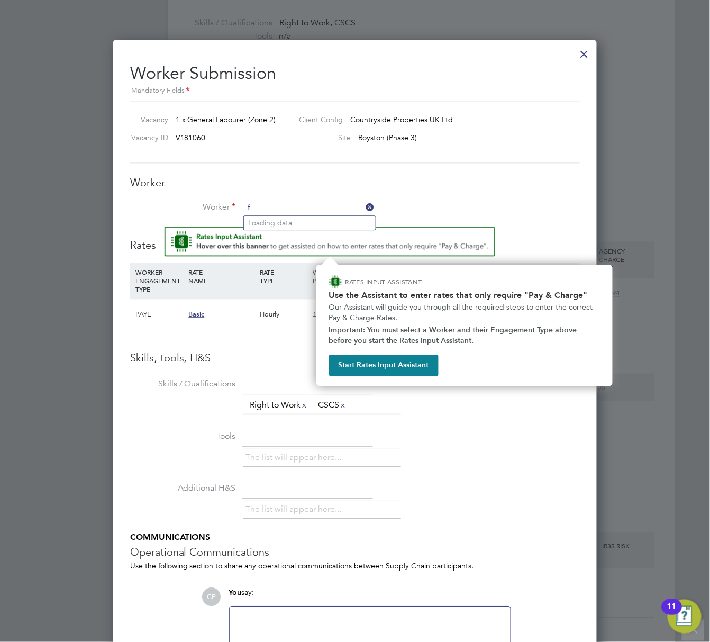
type input "f"
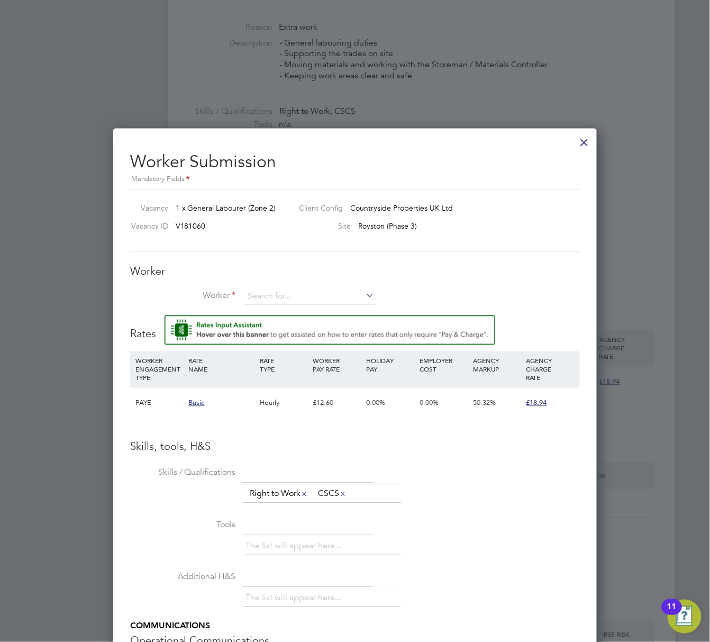
scroll to position [395, 0]
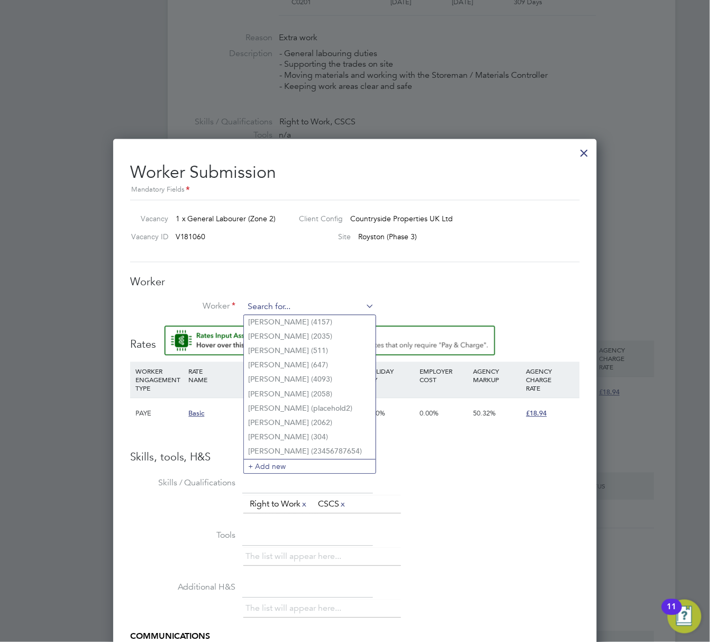
click at [307, 303] on input at bounding box center [309, 307] width 131 height 16
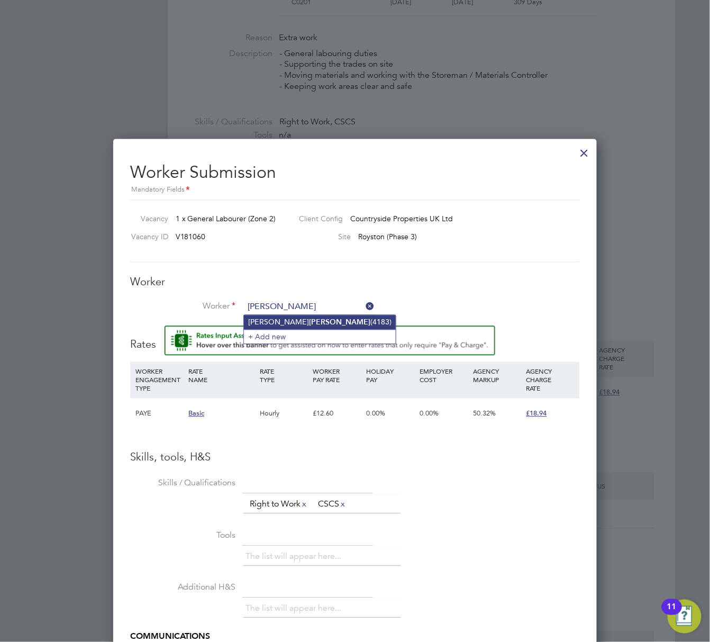
click at [331, 324] on li "Finley Dunn (4183)" at bounding box center [320, 322] width 152 height 14
type input "Finley Dunn (4183)"
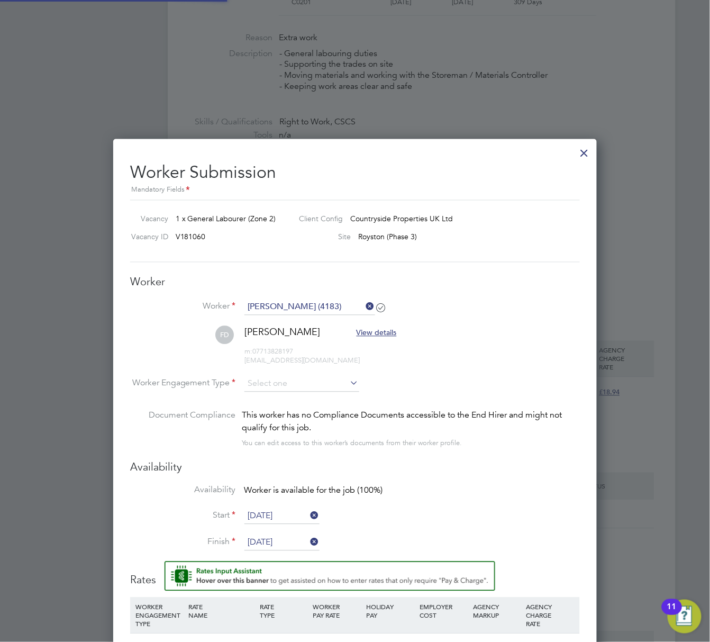
scroll to position [915, 485]
click at [301, 382] on input at bounding box center [301, 384] width 115 height 16
click at [278, 409] on li "PAYE" at bounding box center [302, 412] width 116 height 14
type input "PAYE"
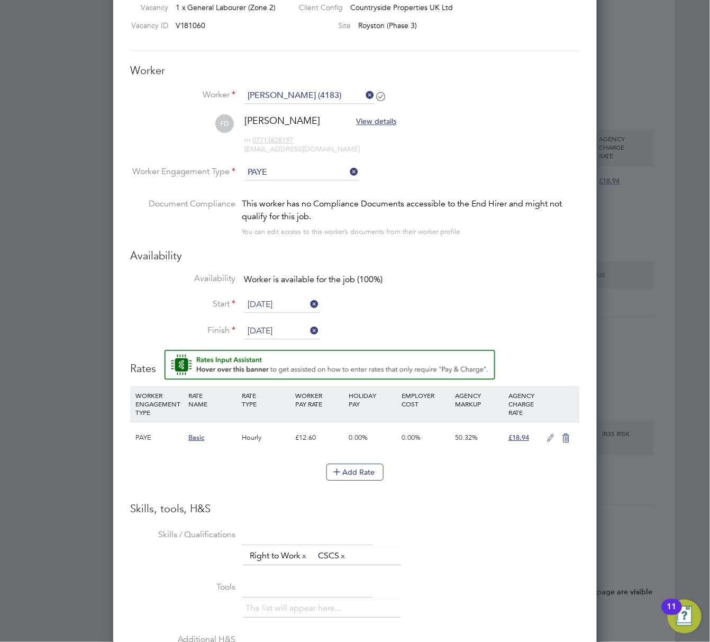
click at [287, 305] on input "[DATE]" at bounding box center [281, 305] width 75 height 16
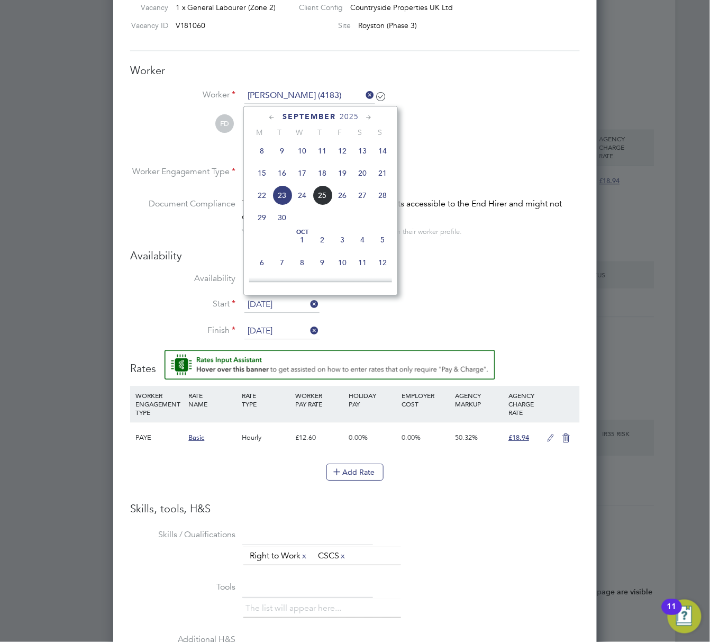
click at [263, 197] on span "22" at bounding box center [262, 195] width 20 height 20
type input "[DATE]"
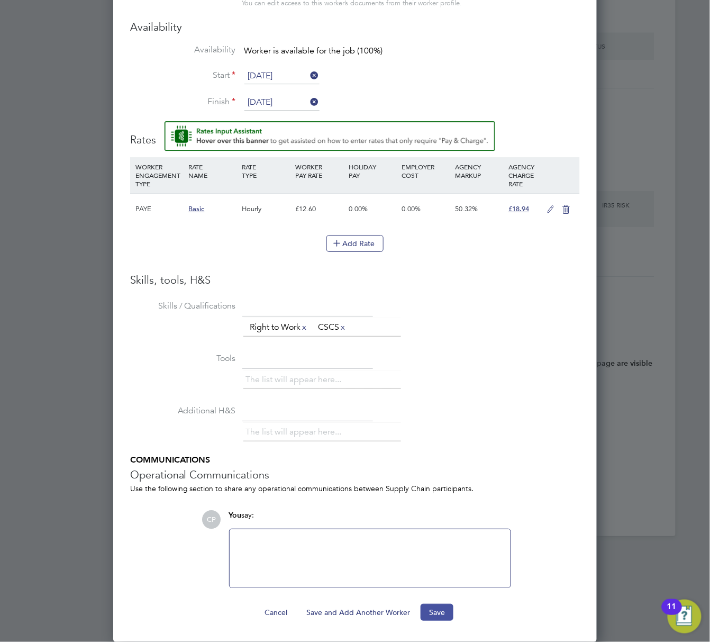
click at [438, 613] on button "Save" at bounding box center [437, 612] width 33 height 17
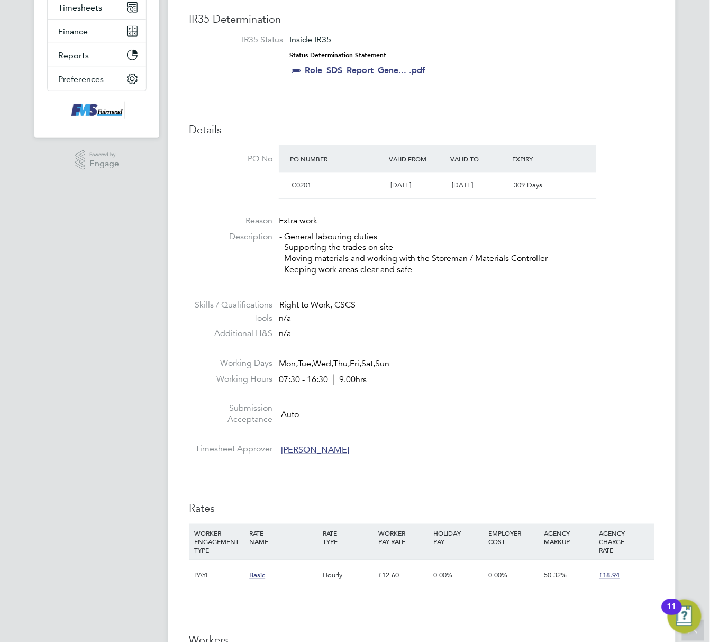
click at [601, 354] on li at bounding box center [421, 351] width 465 height 14
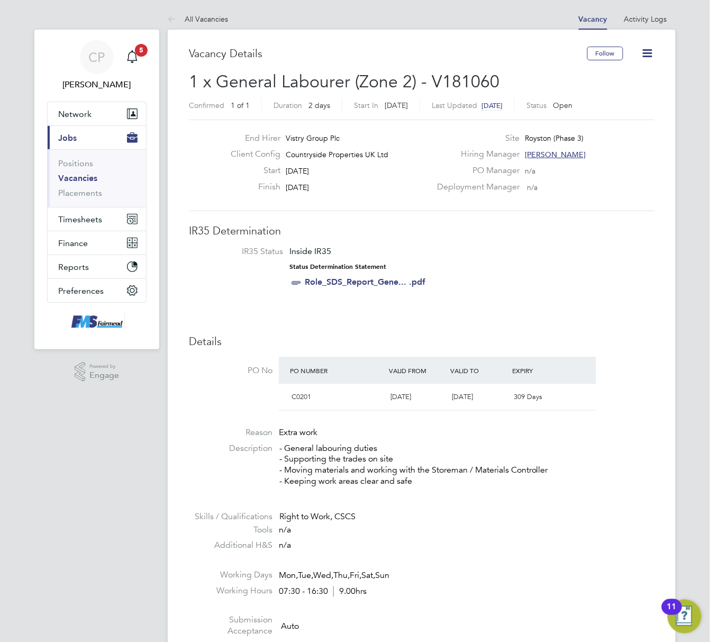
click at [646, 51] on icon at bounding box center [647, 53] width 13 height 13
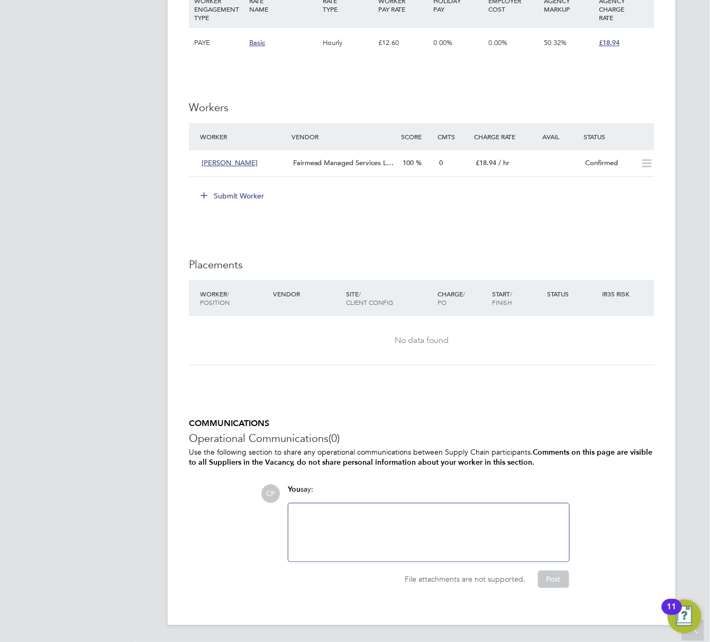
click at [607, 381] on div "IR35 Determination IR35 Status Inside IR35 Status Determination Statement Role_…" at bounding box center [421, 42] width 465 height 1124
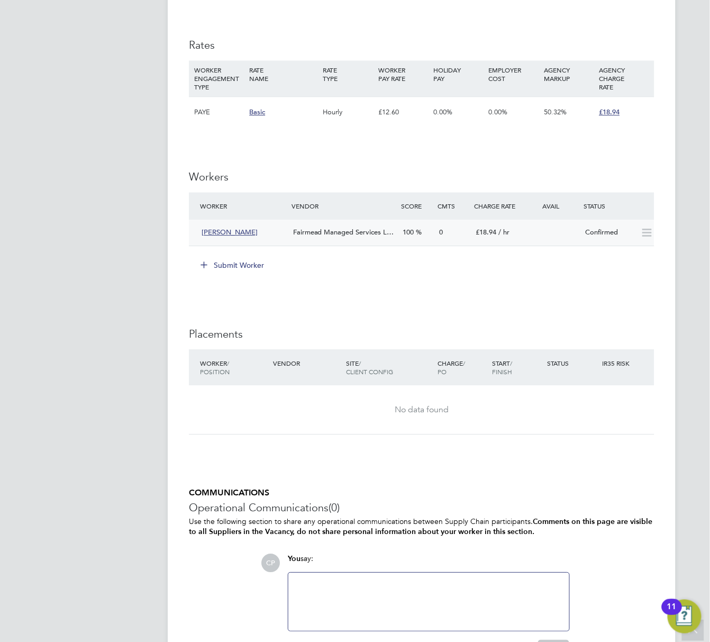
click at [645, 235] on icon at bounding box center [646, 233] width 13 height 8
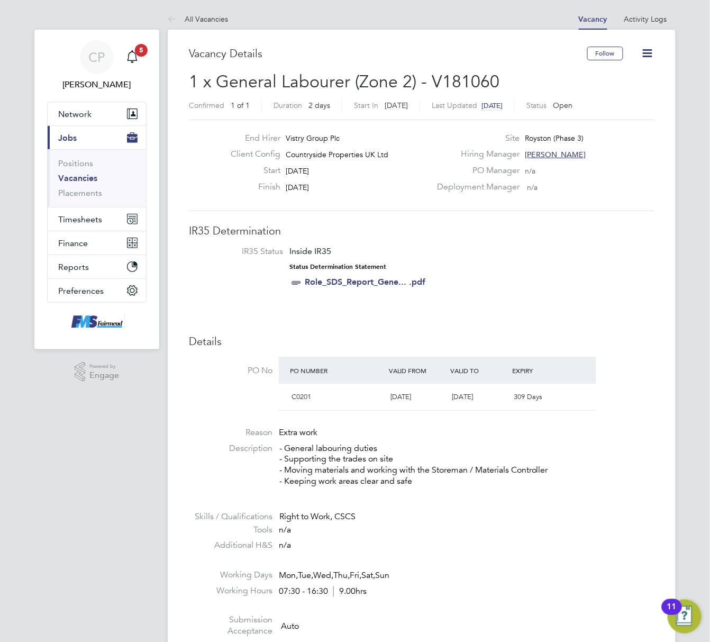
click at [84, 178] on link "Vacancies" at bounding box center [77, 178] width 39 height 10
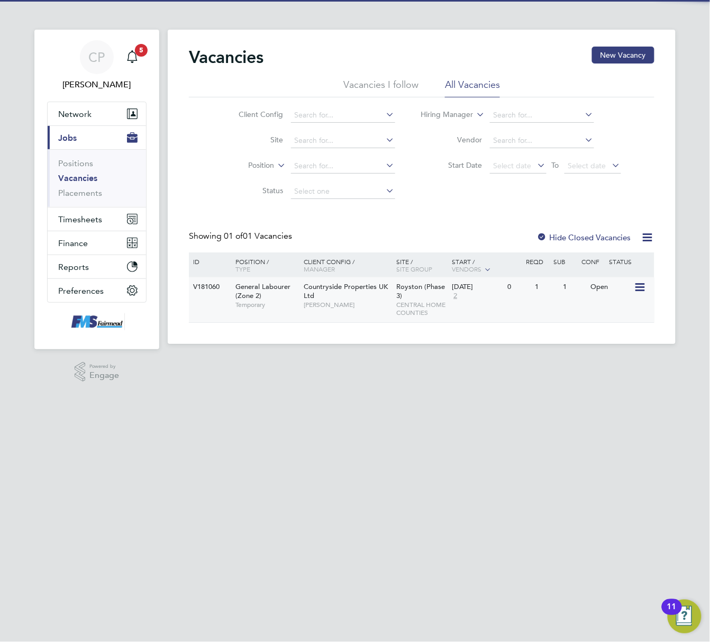
click at [500, 315] on div "V181060 General Labourer (Zone 2) Temporary Countryside Properties UK Ltd Rober…" at bounding box center [421, 299] width 465 height 45
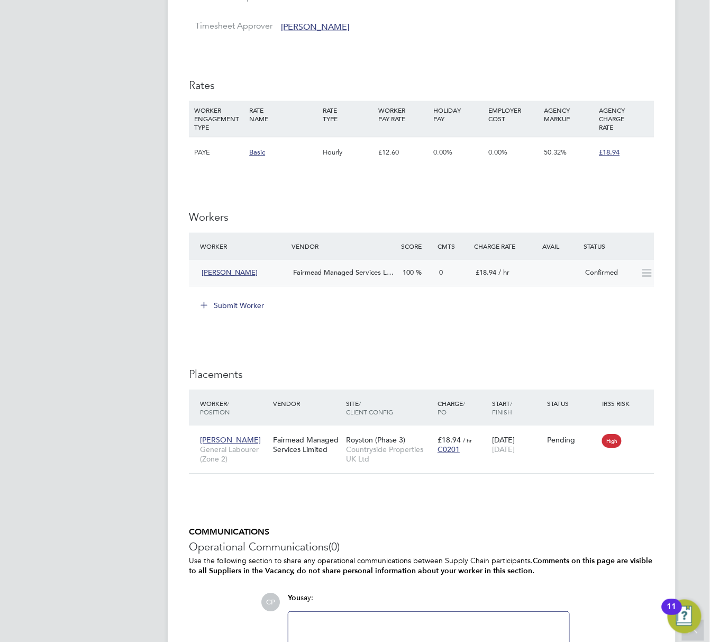
click at [642, 277] on icon at bounding box center [646, 273] width 13 height 8
click at [638, 441] on icon at bounding box center [641, 439] width 11 height 13
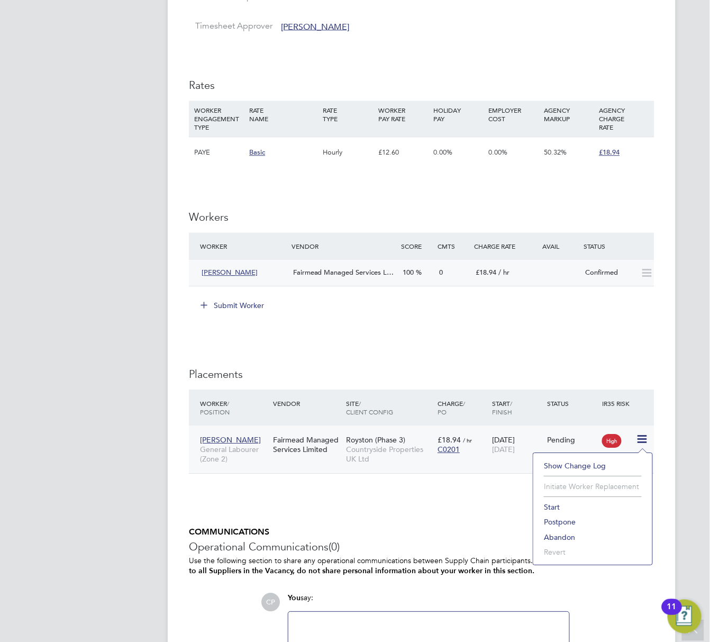
click at [559, 504] on li "Start" at bounding box center [592, 506] width 108 height 15
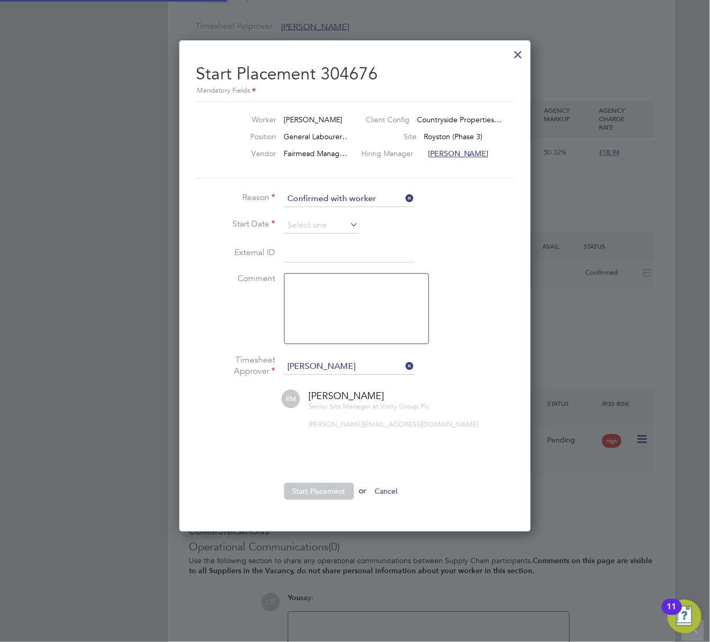
scroll to position [5, 5]
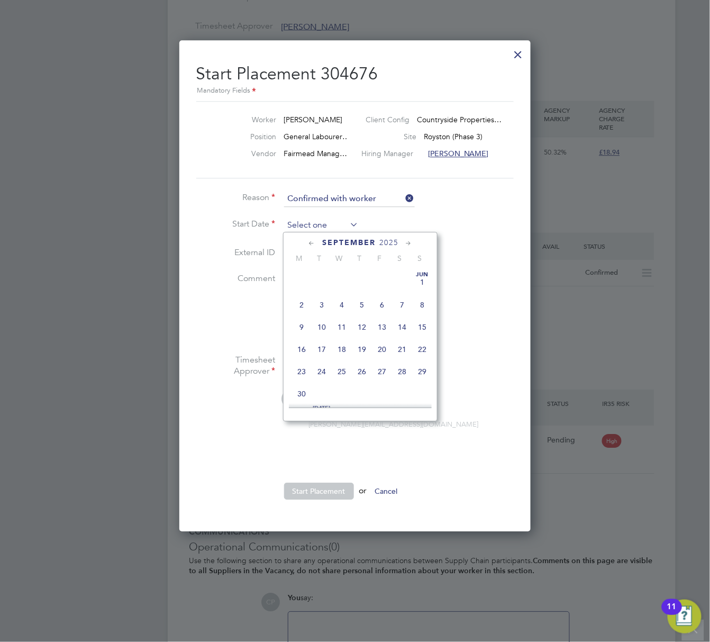
click at [347, 217] on input at bounding box center [321, 225] width 75 height 16
click at [298, 328] on span "22" at bounding box center [301, 320] width 20 height 20
type input "[DATE]"
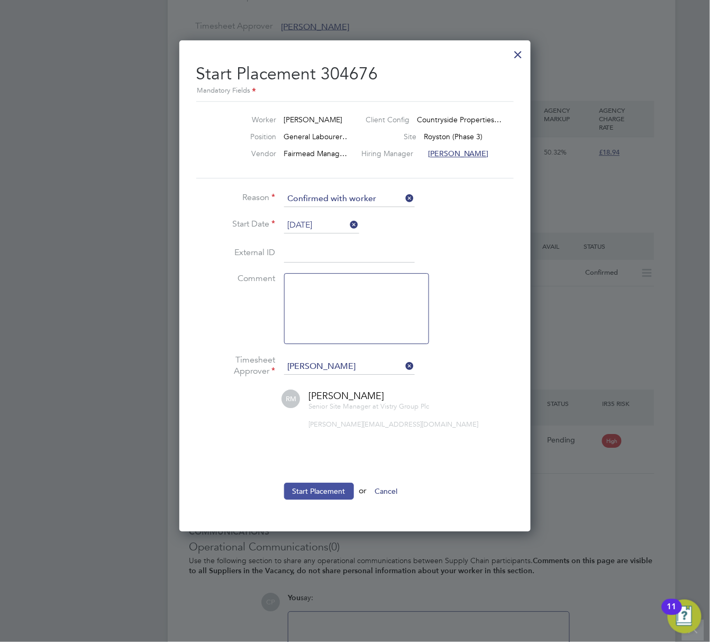
click at [313, 489] on button "Start Placement" at bounding box center [319, 490] width 70 height 17
